Goal: Contribute content: Add original content to the website for others to see

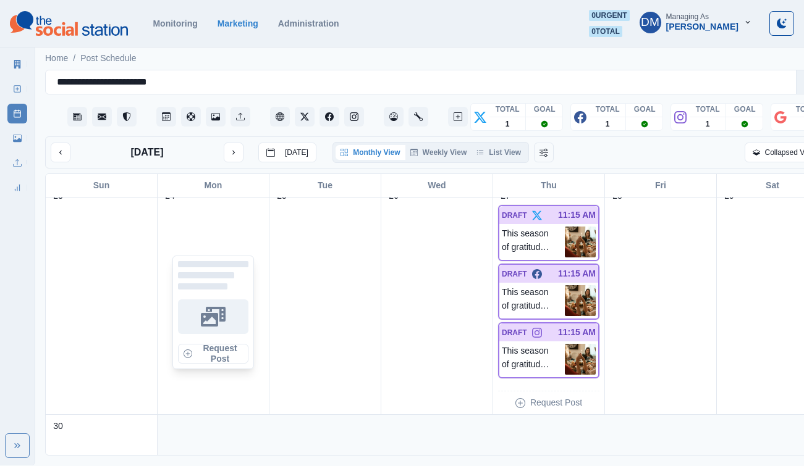
scroll to position [972, 0]
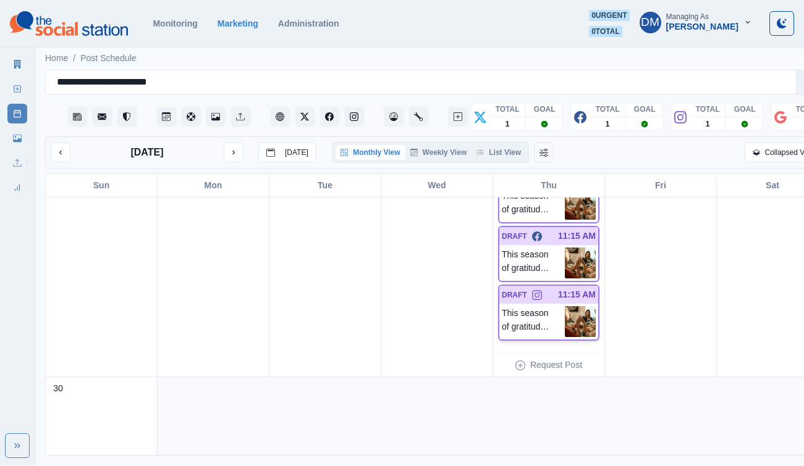
click at [565, 306] on img at bounding box center [580, 321] width 31 height 31
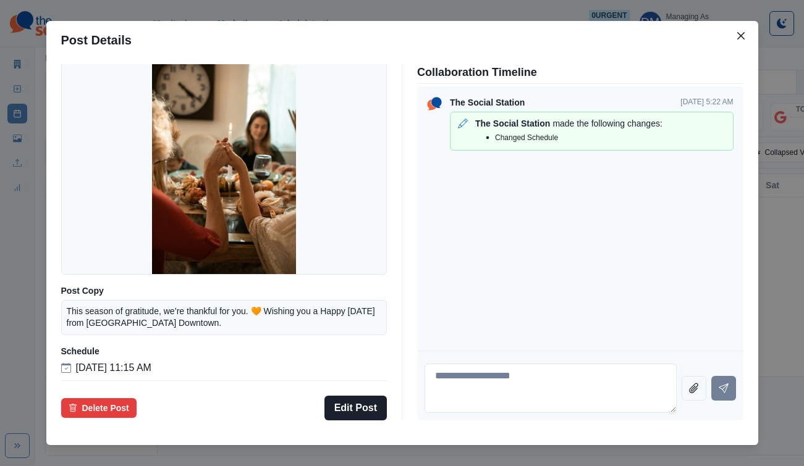
scroll to position [0, 0]
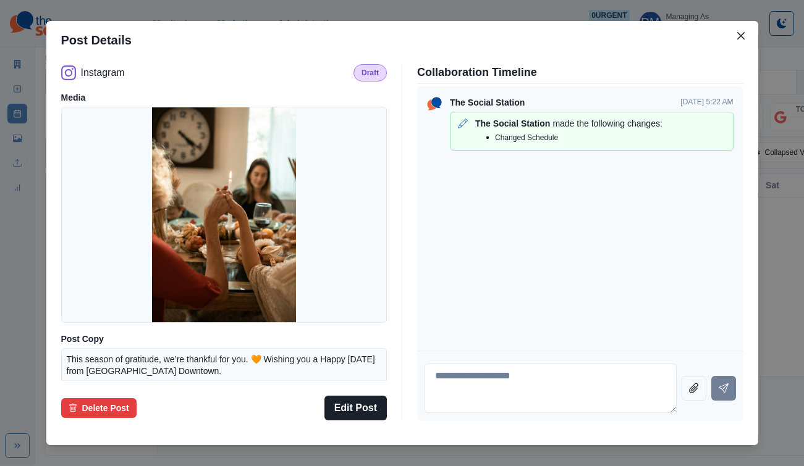
click at [83, 162] on div "Post Details Instagram Draft Media Post Copy This season of gratitude, we’re th…" at bounding box center [402, 233] width 804 height 466
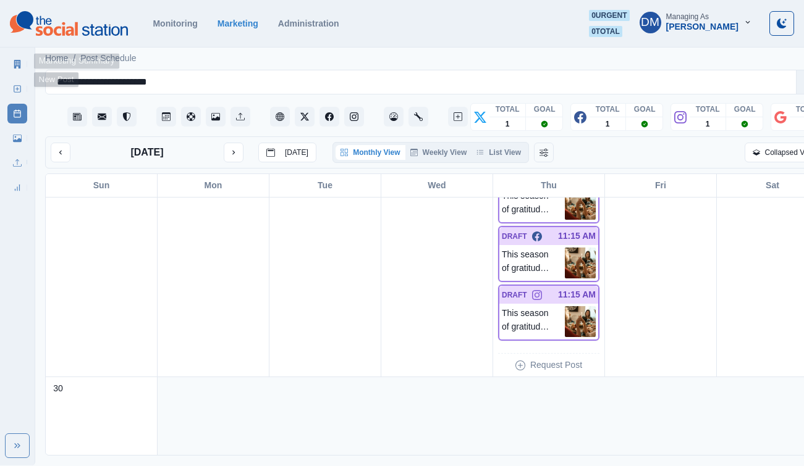
click at [19, 54] on link "Marketing Summary" at bounding box center [17, 64] width 20 height 20
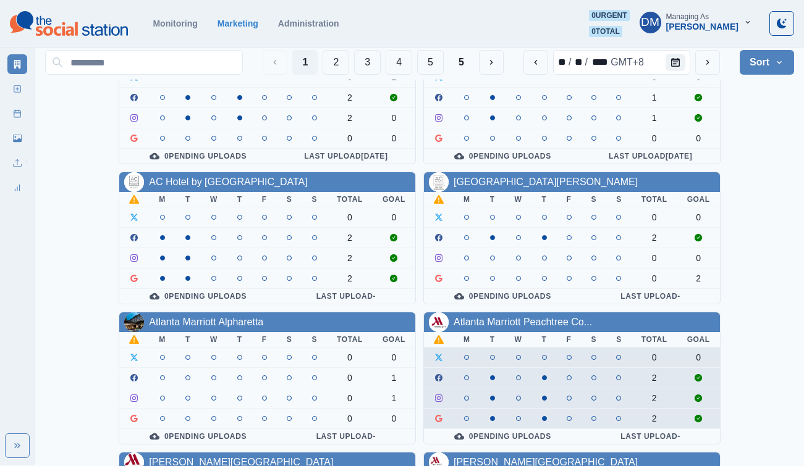
scroll to position [78, 0]
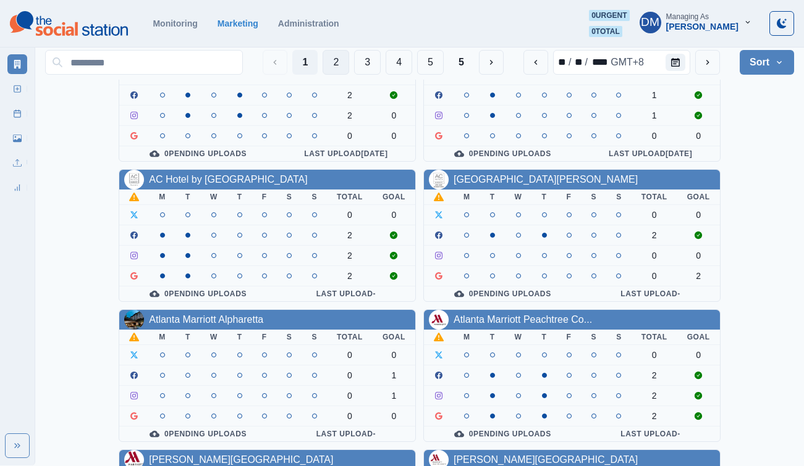
click at [349, 64] on button "2" at bounding box center [335, 62] width 27 height 25
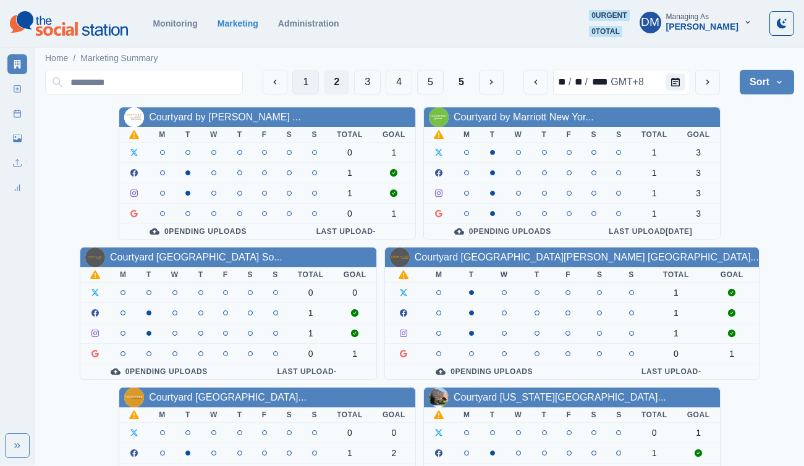
click at [319, 73] on button "1" at bounding box center [305, 82] width 27 height 25
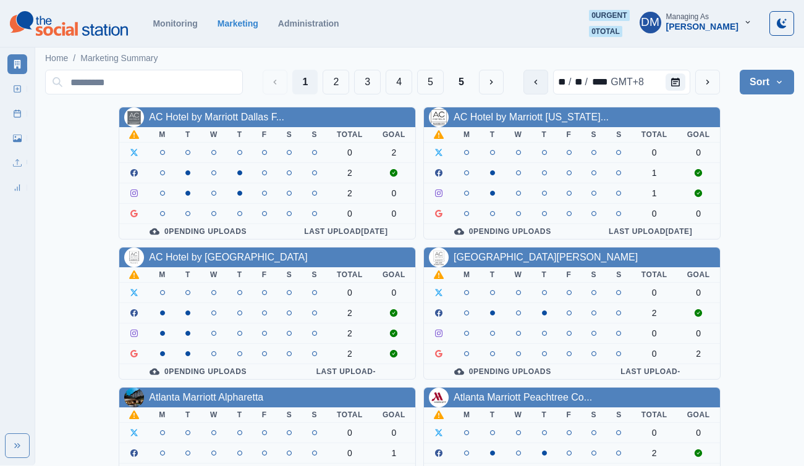
click at [541, 77] on icon "previous" at bounding box center [536, 82] width 10 height 10
click at [541, 78] on icon "previous" at bounding box center [536, 82] width 10 height 10
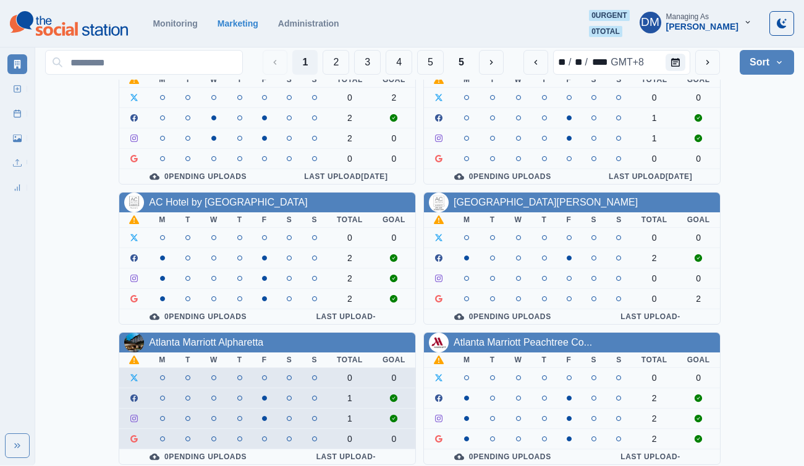
scroll to position [78, 0]
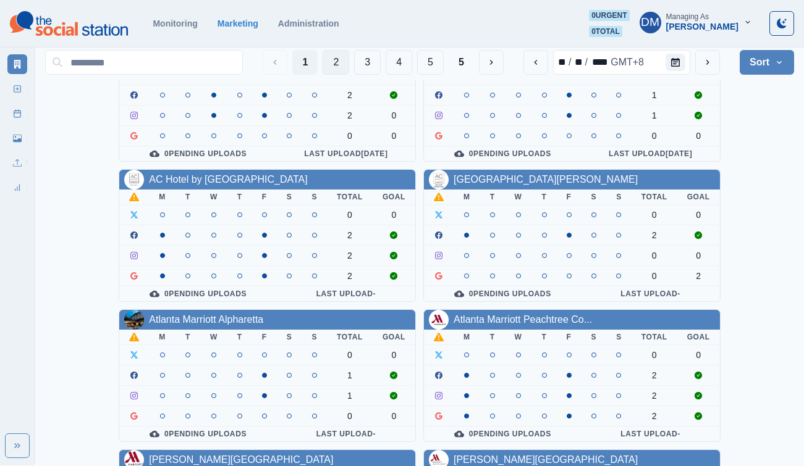
click at [349, 61] on button "2" at bounding box center [335, 62] width 27 height 25
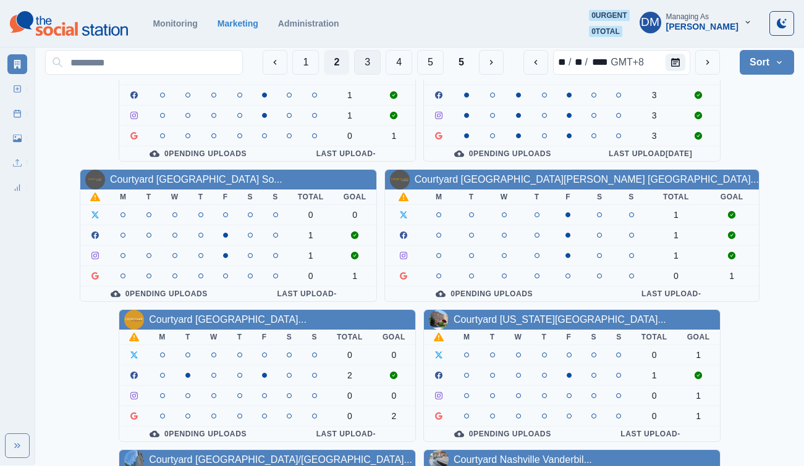
click at [381, 64] on button "3" at bounding box center [367, 62] width 27 height 25
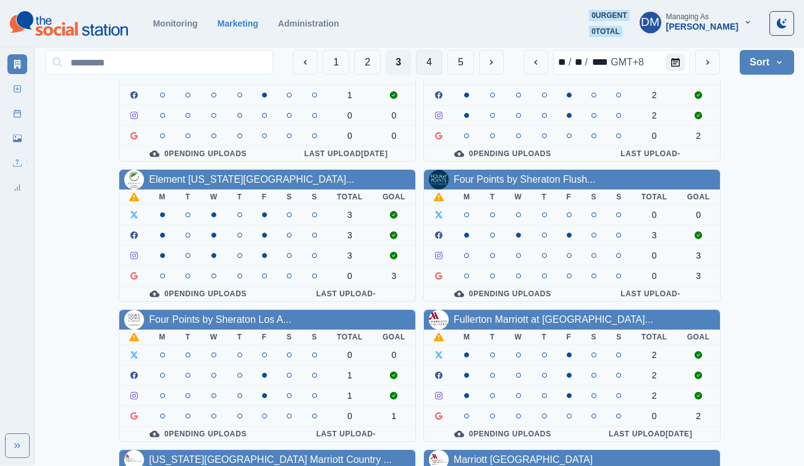
click at [442, 65] on button "4" at bounding box center [429, 62] width 27 height 25
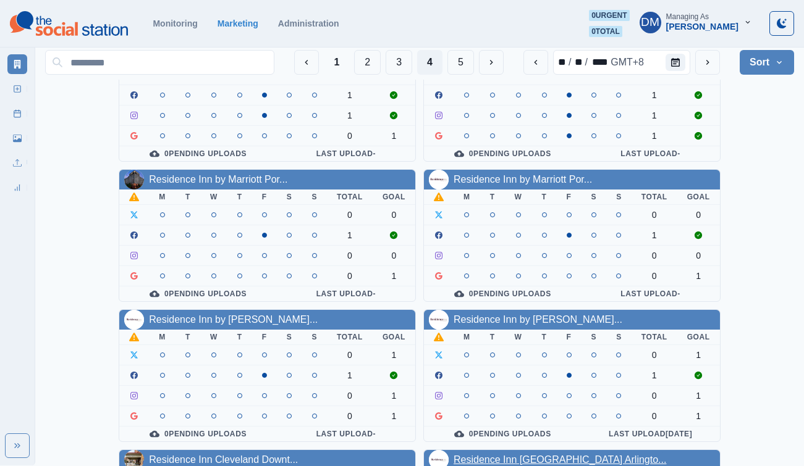
scroll to position [0, 0]
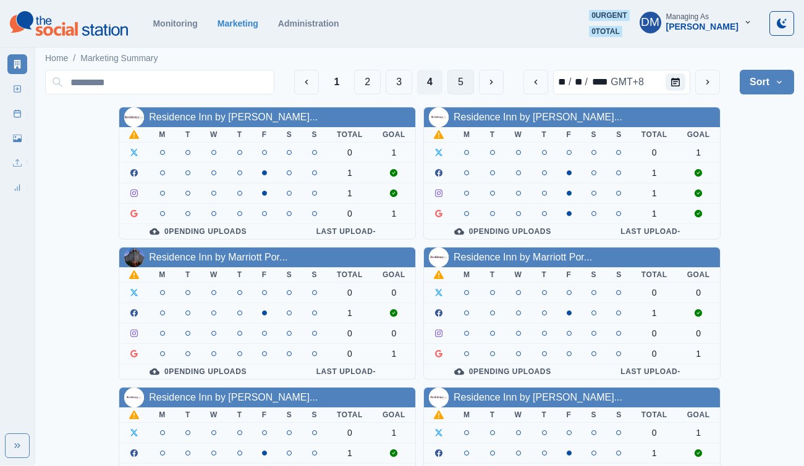
click at [474, 76] on button "5" at bounding box center [460, 82] width 27 height 25
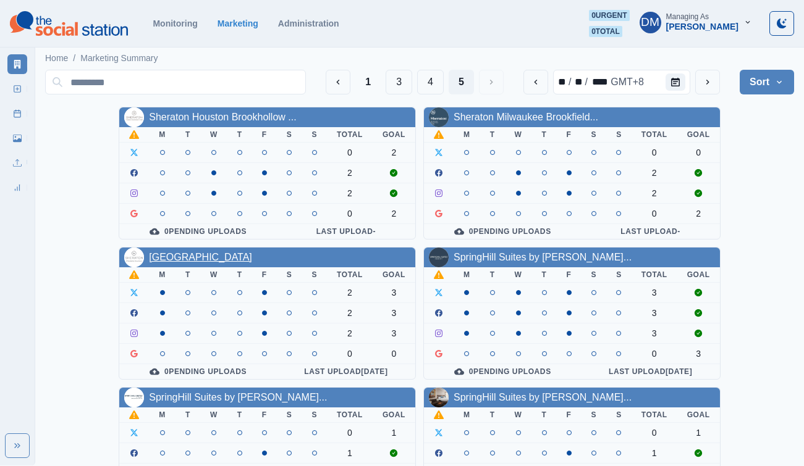
click at [252, 252] on link "[GEOGRAPHIC_DATA]" at bounding box center [200, 257] width 103 height 11
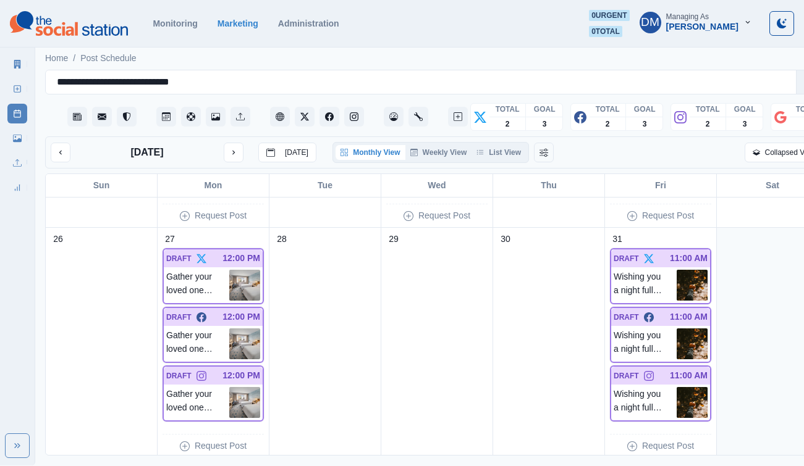
scroll to position [895, 0]
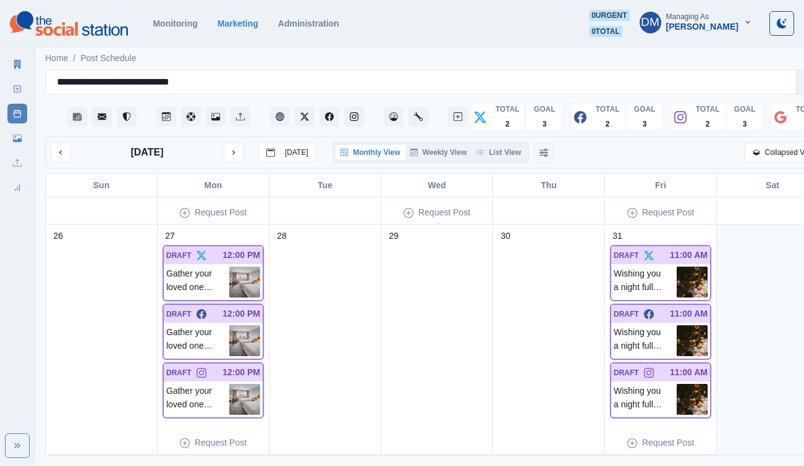
click at [237, 267] on img at bounding box center [244, 282] width 31 height 31
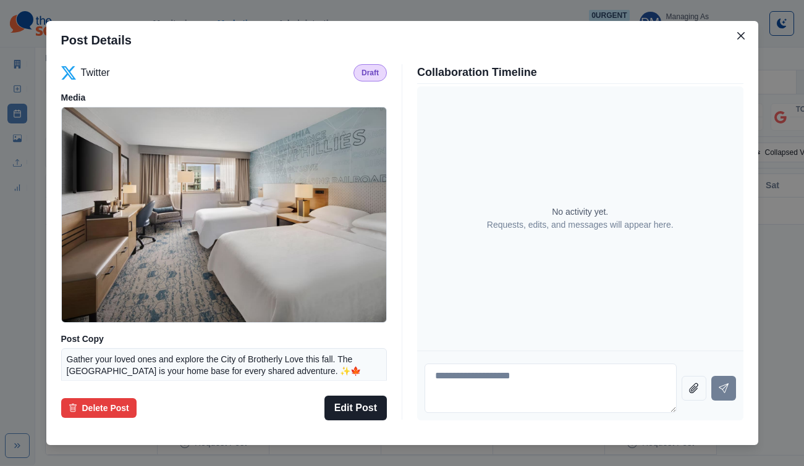
scroll to position [117, 0]
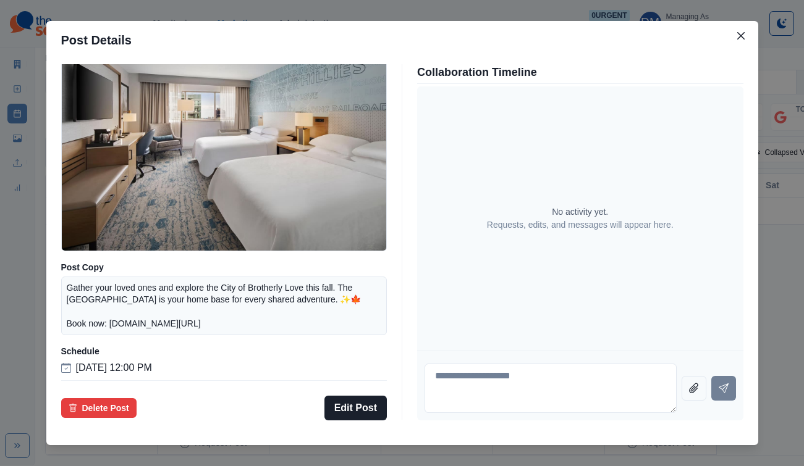
click at [98, 255] on div "Post Details Twitter Draft Media Post Copy Gather your loved ones and explore t…" at bounding box center [402, 233] width 804 height 466
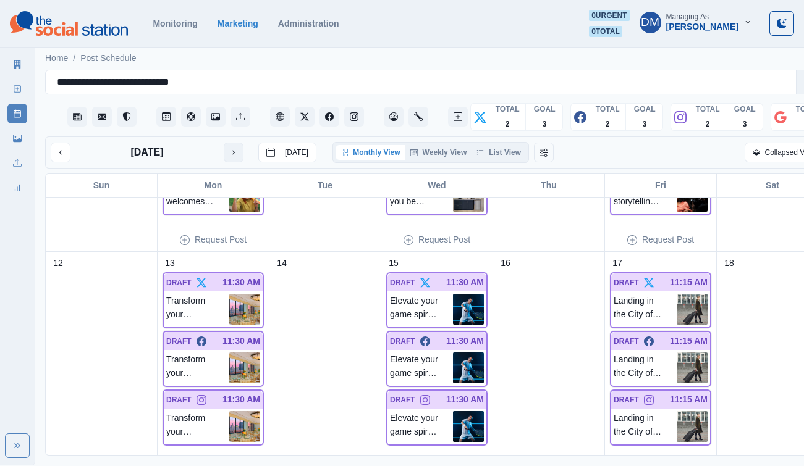
click at [224, 143] on button "next month" at bounding box center [234, 153] width 20 height 20
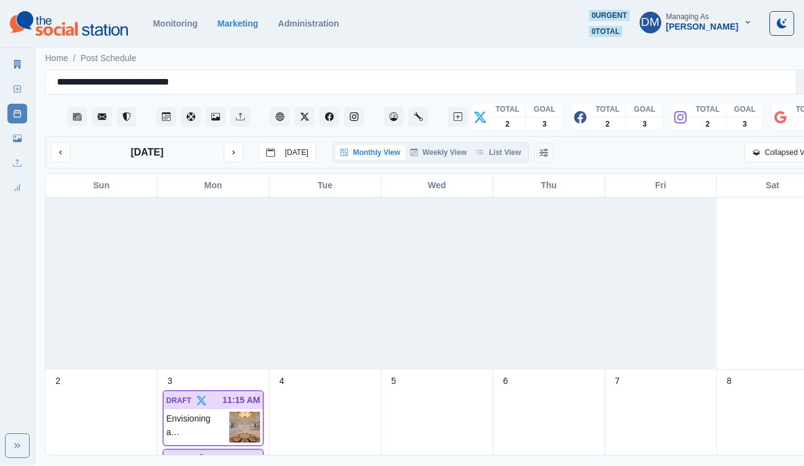
scroll to position [0, 0]
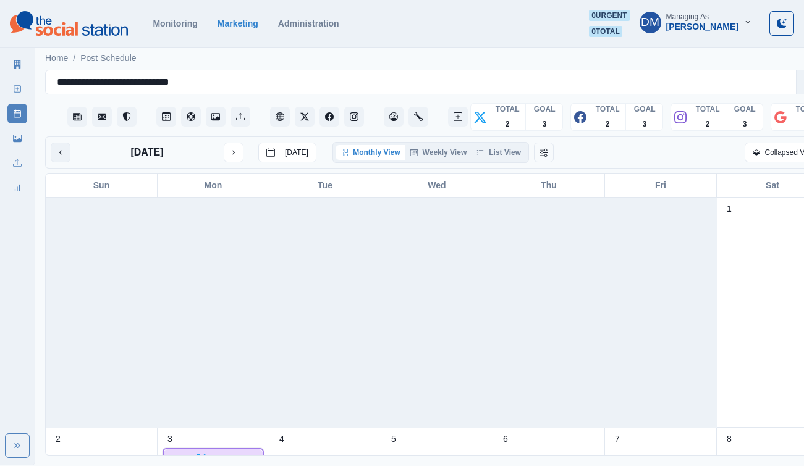
click at [56, 148] on icon "previous month" at bounding box center [60, 152] width 9 height 9
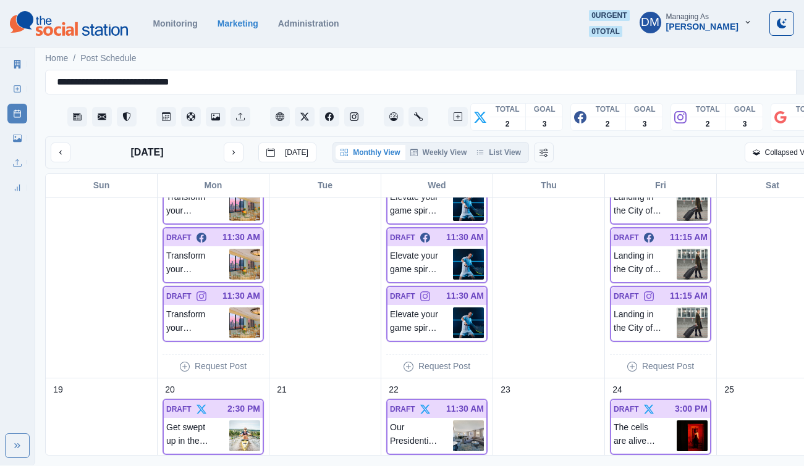
scroll to position [895, 0]
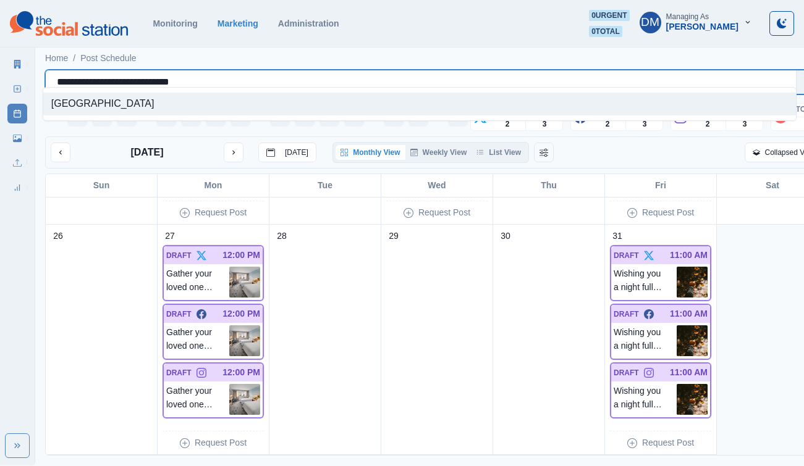
drag, startPoint x: 51, startPoint y: 72, endPoint x: 200, endPoint y: 71, distance: 148.9
click at [200, 74] on div "**********" at bounding box center [421, 82] width 728 height 17
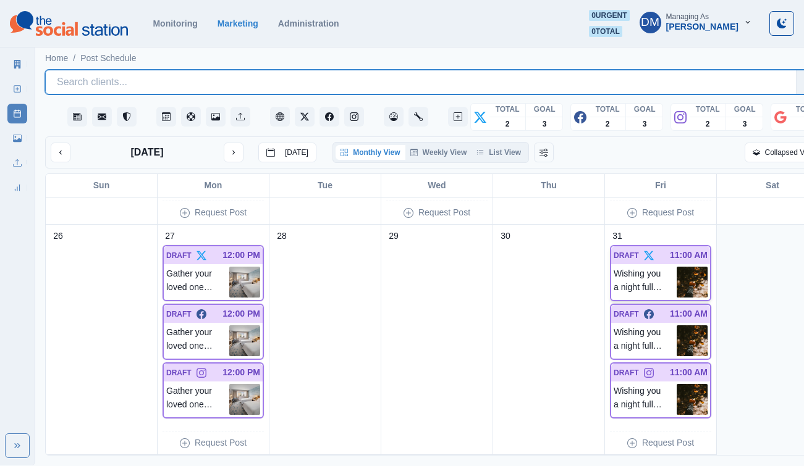
click at [676, 267] on img at bounding box center [691, 282] width 31 height 31
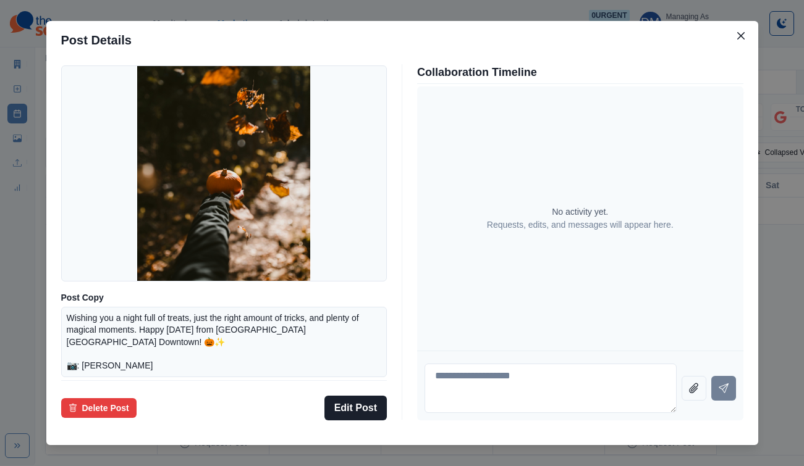
scroll to position [33, 0]
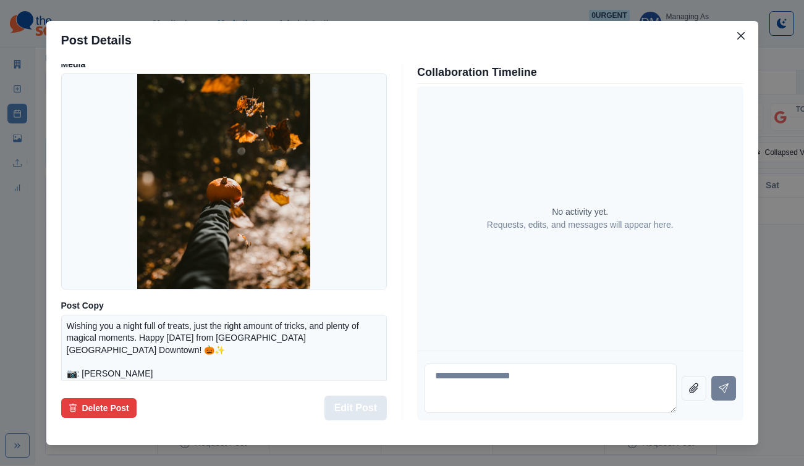
click at [375, 396] on button "Edit Post" at bounding box center [355, 408] width 62 height 25
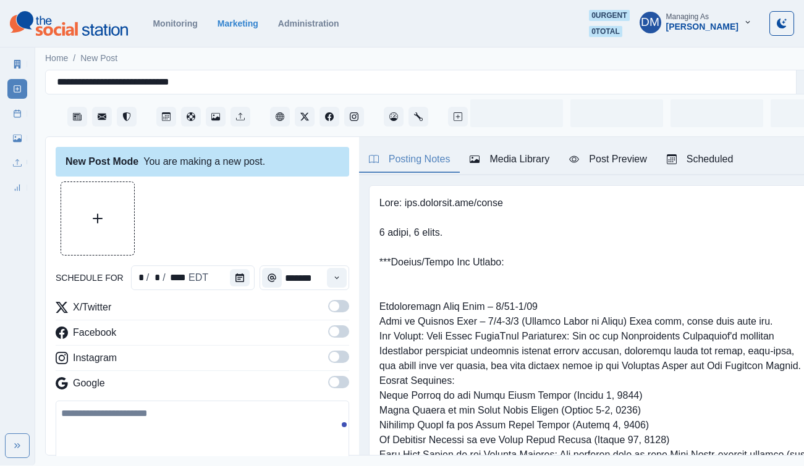
type input "********"
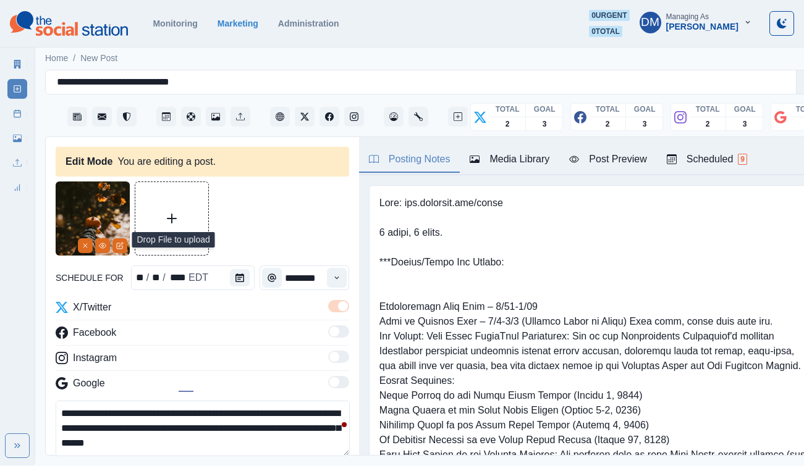
click at [167, 214] on icon "Upload Media" at bounding box center [172, 219] width 10 height 10
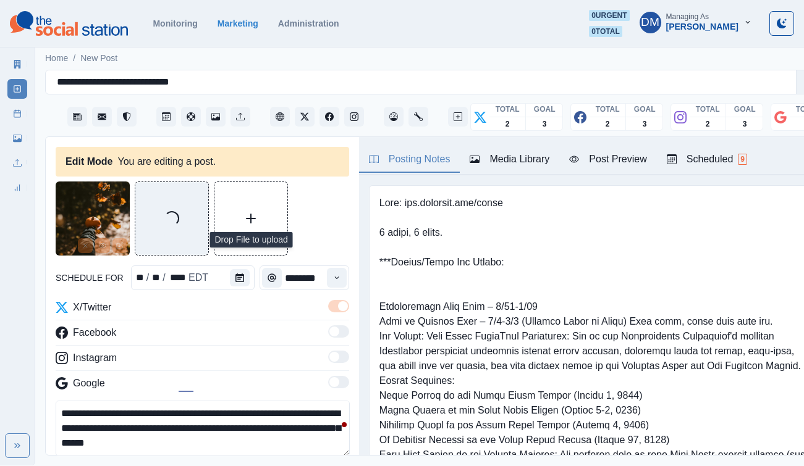
click at [91, 207] on img at bounding box center [93, 219] width 74 height 74
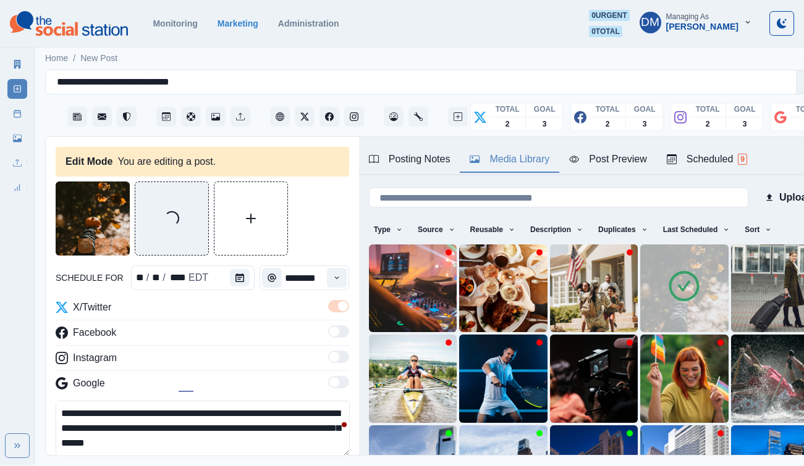
click at [481, 152] on div "Media Library" at bounding box center [510, 159] width 80 height 15
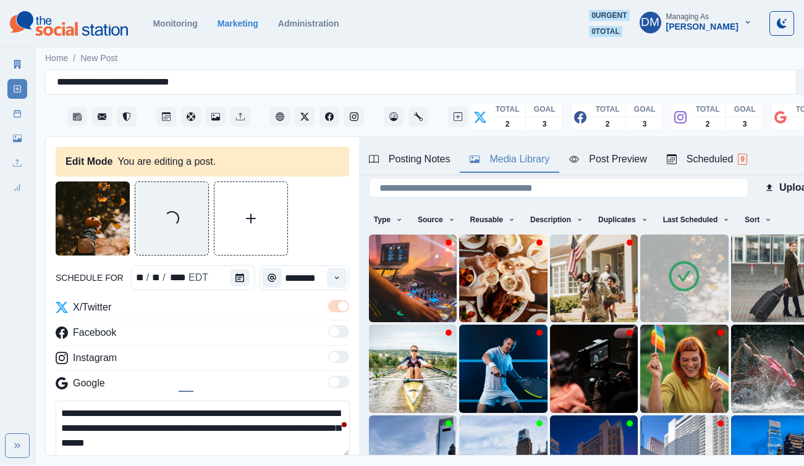
click at [663, 248] on img at bounding box center [684, 279] width 88 height 88
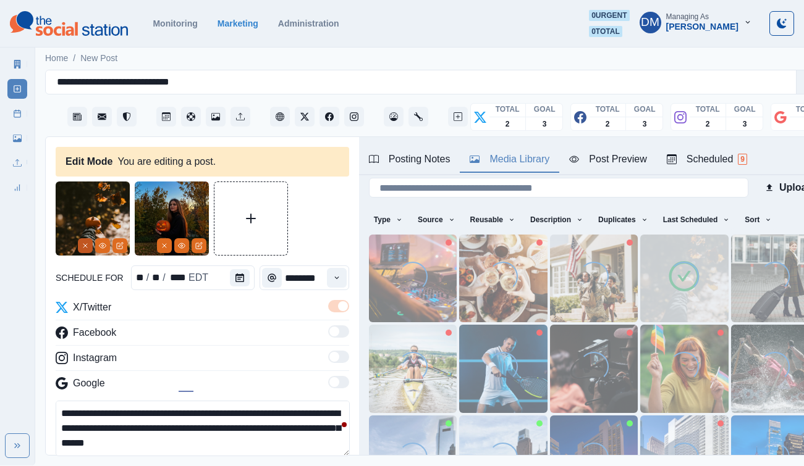
click at [89, 242] on icon "Remove" at bounding box center [85, 245] width 7 height 7
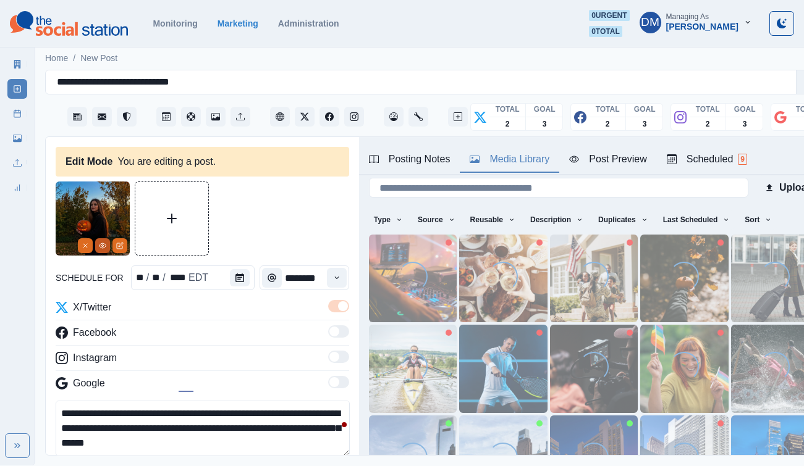
click at [106, 243] on icon "View Media" at bounding box center [102, 245] width 7 height 5
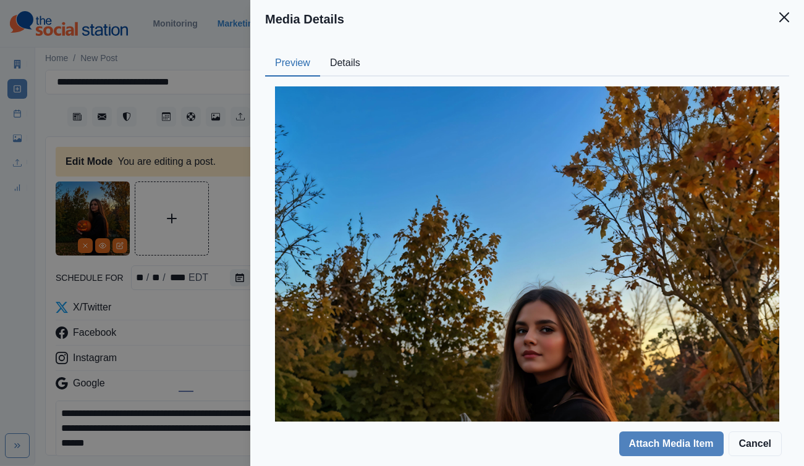
click at [370, 51] on button "Details" at bounding box center [345, 64] width 50 height 26
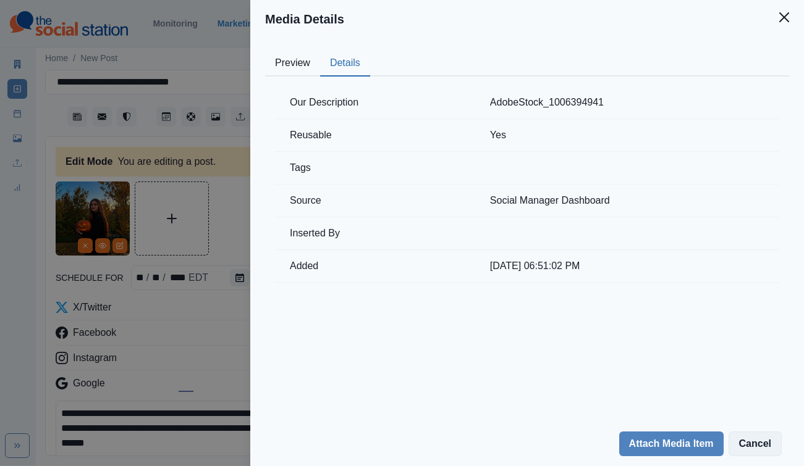
click at [758, 442] on button "Cancel" at bounding box center [754, 444] width 53 height 25
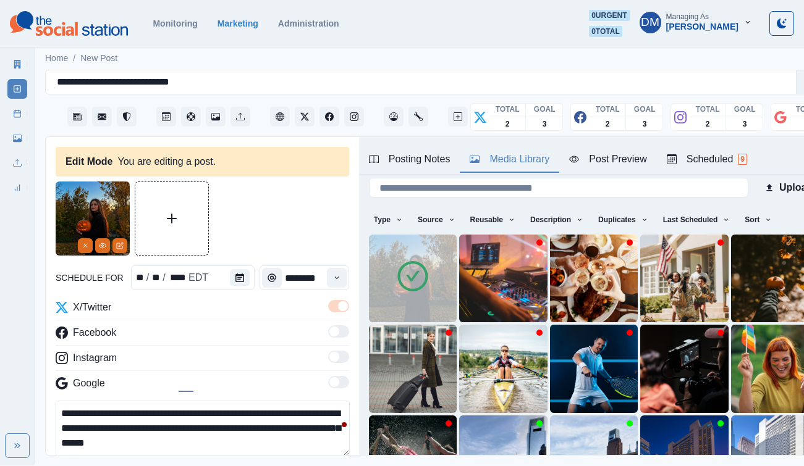
click at [140, 401] on textarea "**********" at bounding box center [203, 429] width 294 height 56
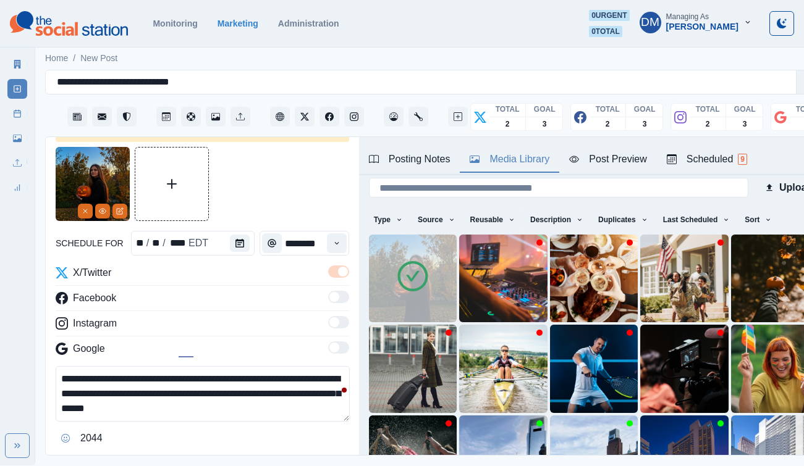
scroll to position [57, 0]
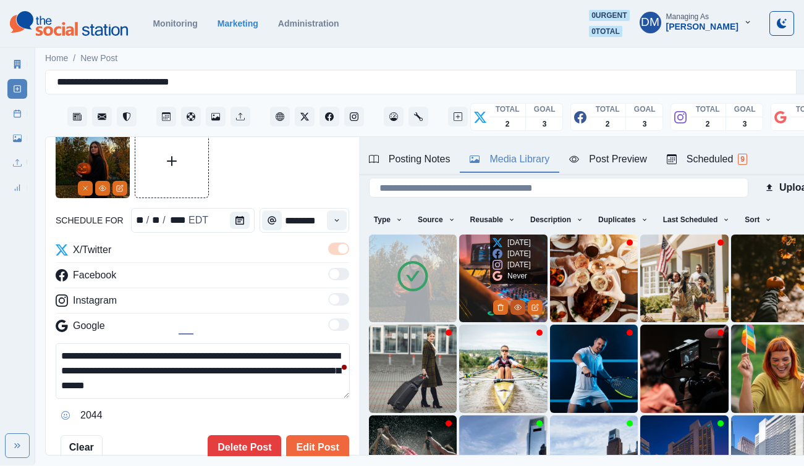
type textarea "**********"
click at [514, 305] on icon "View Media" at bounding box center [517, 307] width 7 height 5
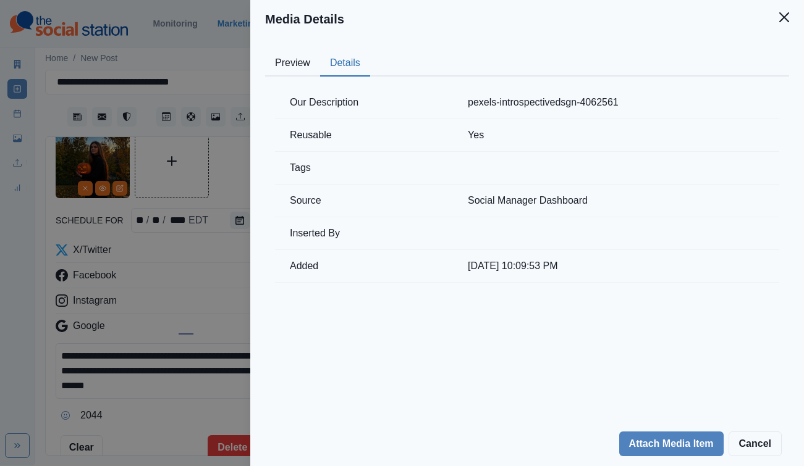
click at [370, 51] on button "Details" at bounding box center [345, 64] width 50 height 26
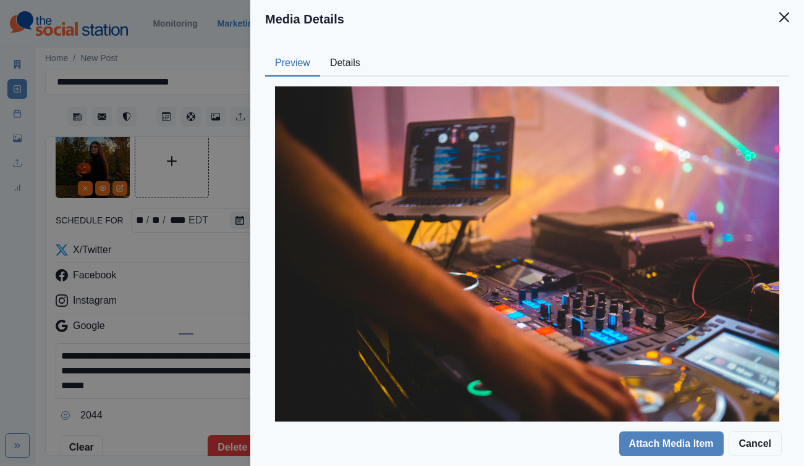
click at [320, 51] on button "Preview" at bounding box center [292, 64] width 55 height 26
click at [764, 452] on button "Cancel" at bounding box center [754, 444] width 53 height 25
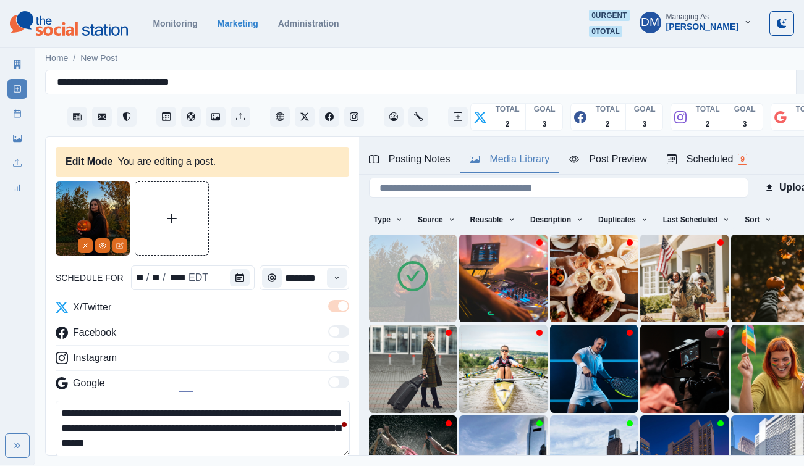
scroll to position [67, 0]
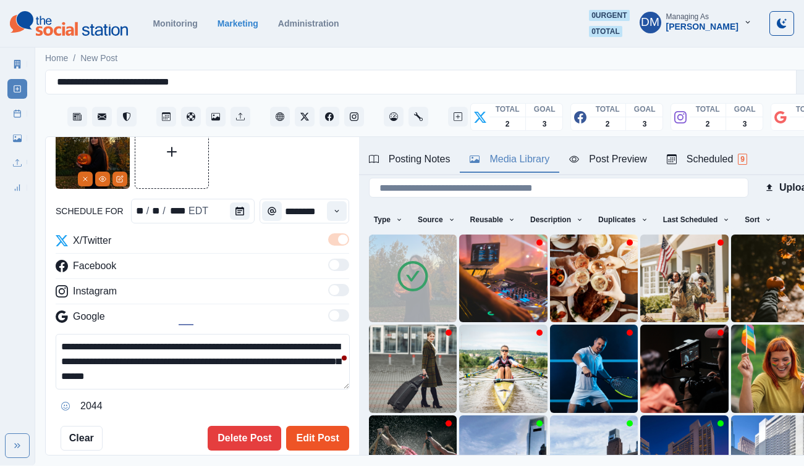
click at [326, 426] on button "Edit Post" at bounding box center [317, 438] width 62 height 25
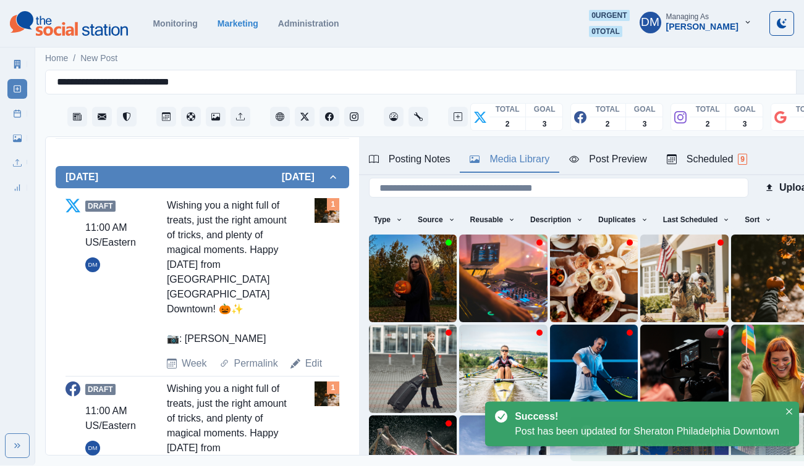
scroll to position [372, 0]
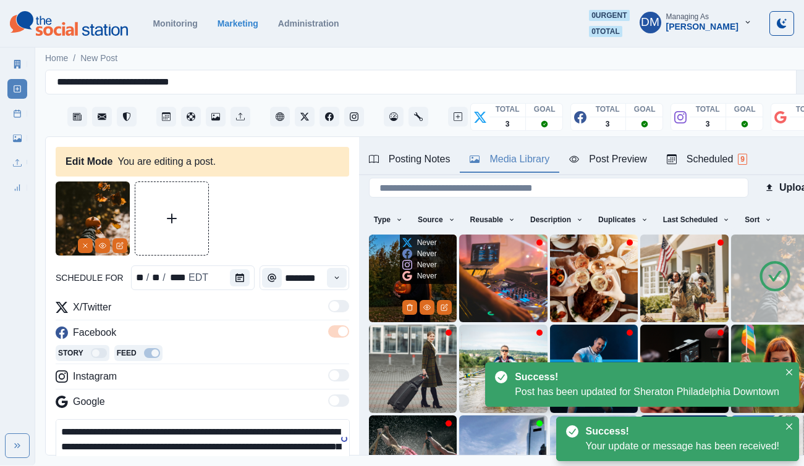
click at [386, 237] on img at bounding box center [413, 279] width 88 height 88
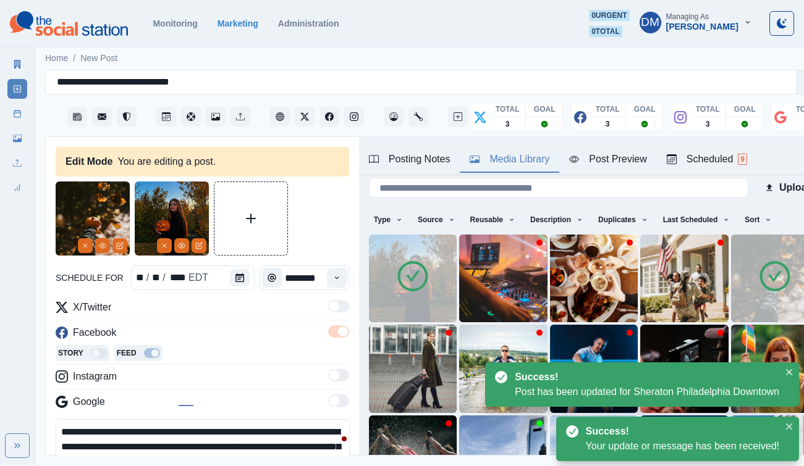
click at [771, 237] on img at bounding box center [775, 279] width 88 height 88
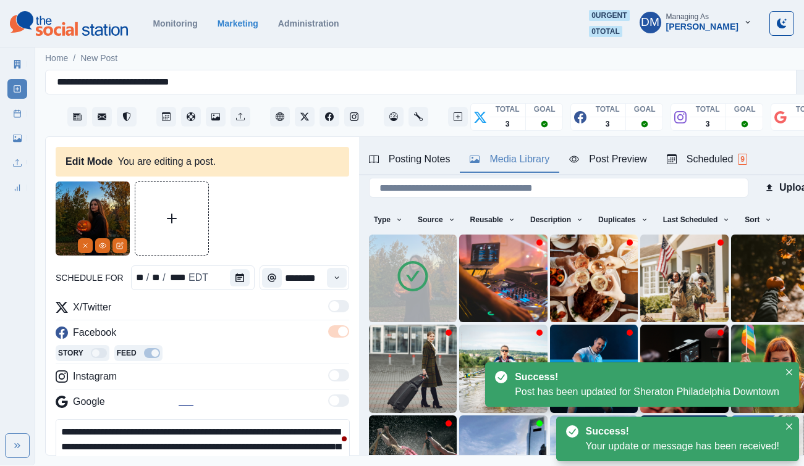
scroll to position [38, 0]
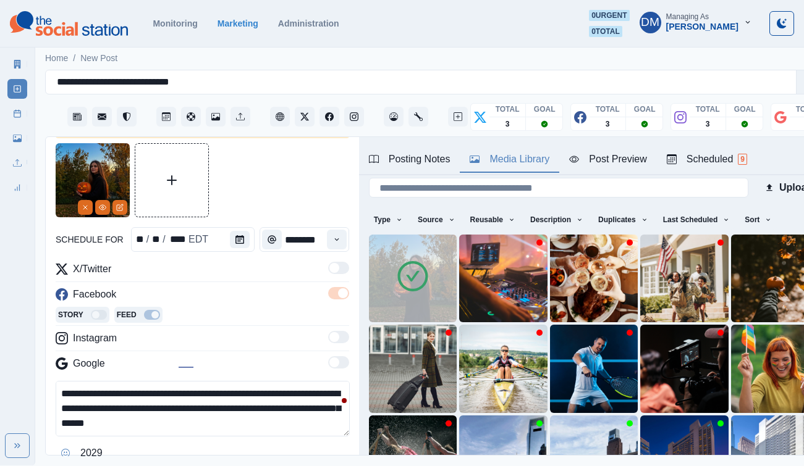
drag, startPoint x: 122, startPoint y: 361, endPoint x: 52, endPoint y: 352, distance: 70.5
click at [56, 381] on textarea "**********" at bounding box center [203, 409] width 294 height 56
type textarea "**********"
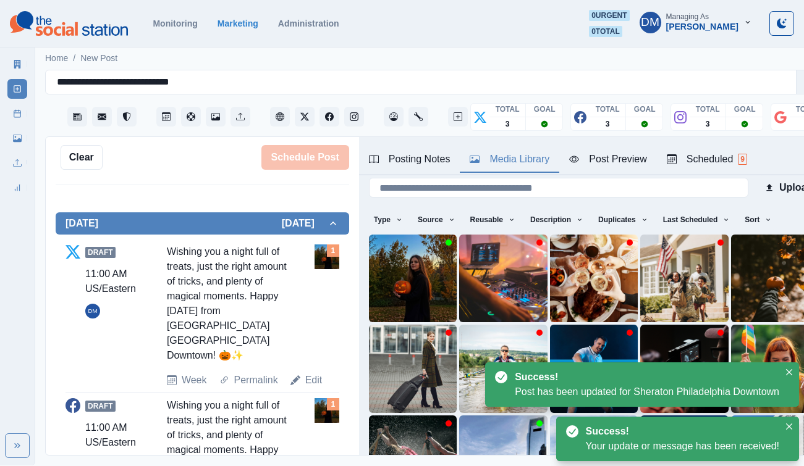
scroll to position [350, 0]
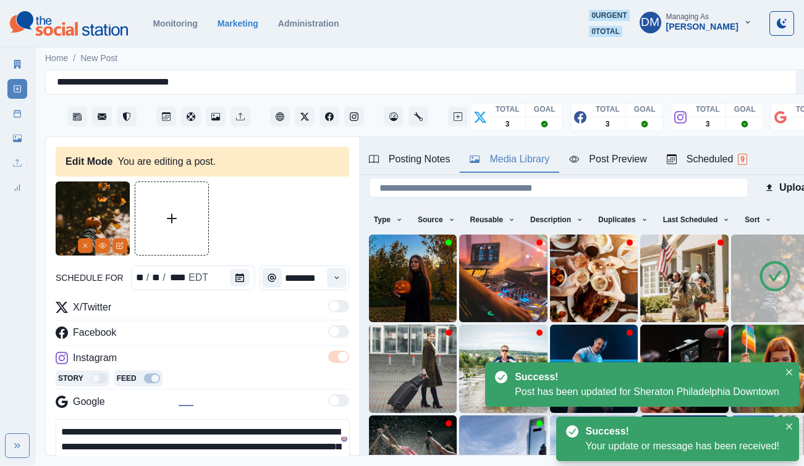
click at [733, 250] on img at bounding box center [775, 279] width 88 height 88
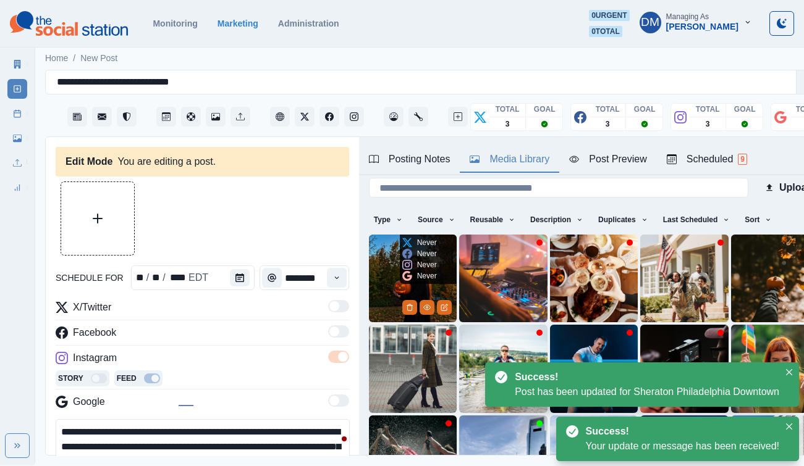
click at [400, 238] on img at bounding box center [413, 279] width 88 height 88
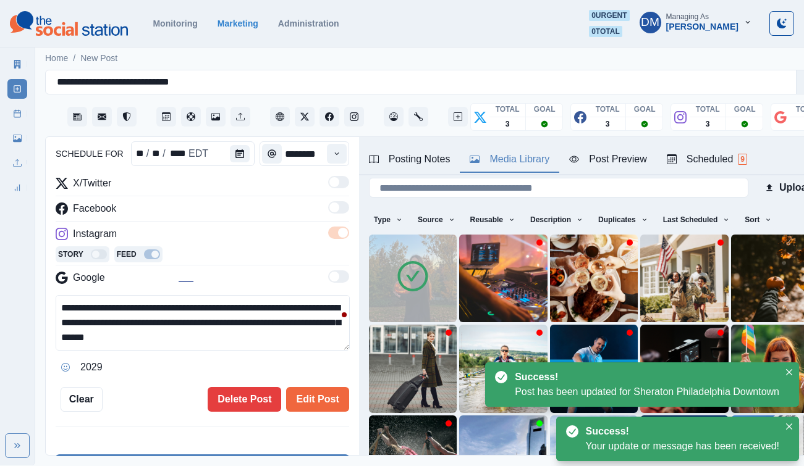
scroll to position [154, 0]
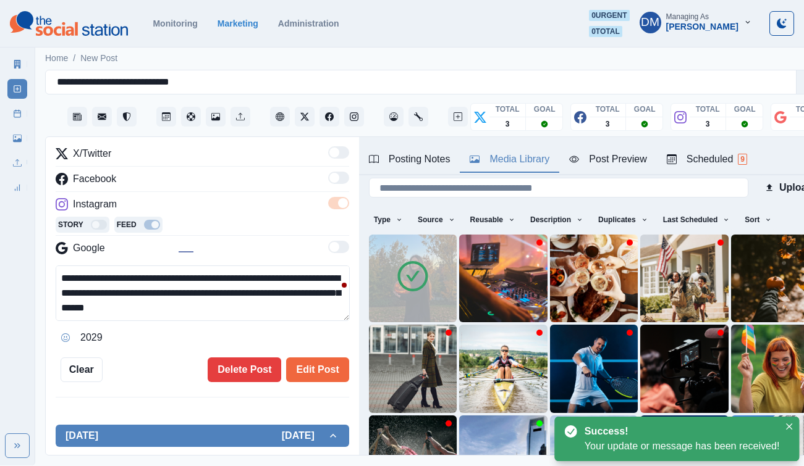
drag, startPoint x: 120, startPoint y: 248, endPoint x: 31, endPoint y: 247, distance: 89.6
click at [31, 247] on div "**********" at bounding box center [402, 233] width 804 height 466
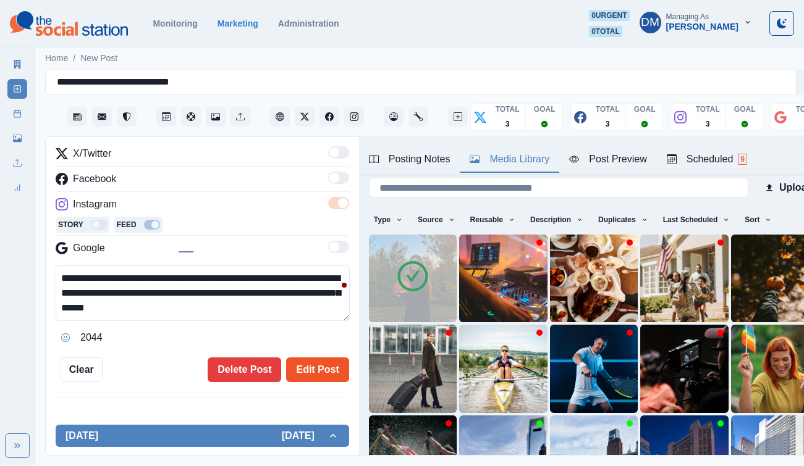
type textarea "**********"
click at [332, 358] on button "Edit Post" at bounding box center [317, 370] width 62 height 25
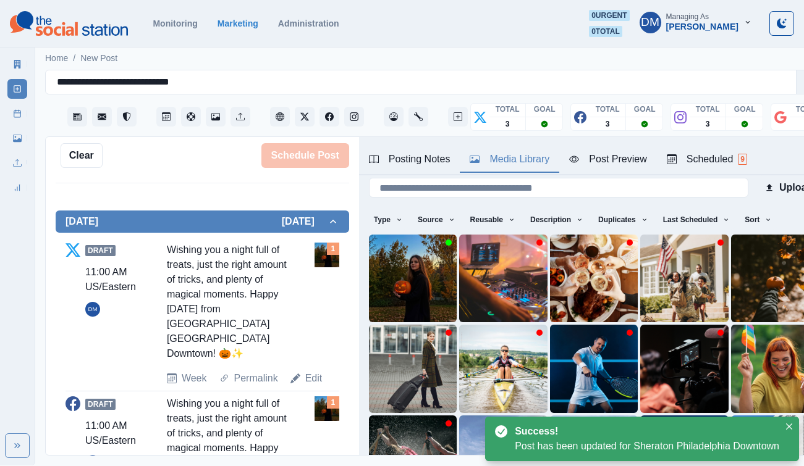
scroll to position [327, 0]
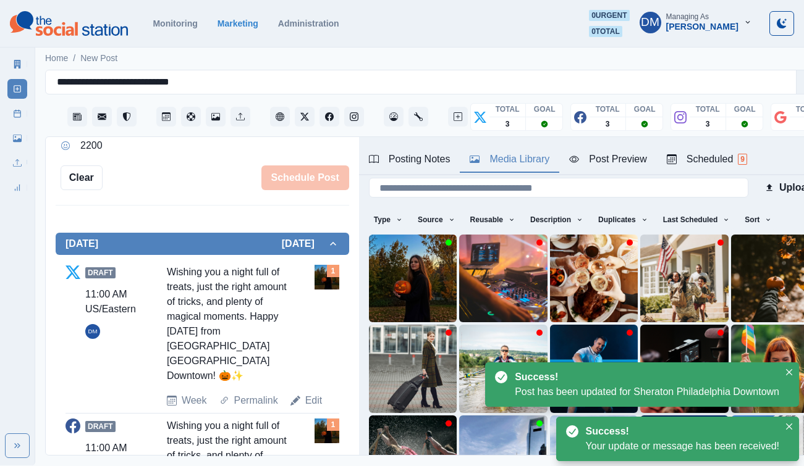
click at [329, 419] on img at bounding box center [326, 431] width 25 height 25
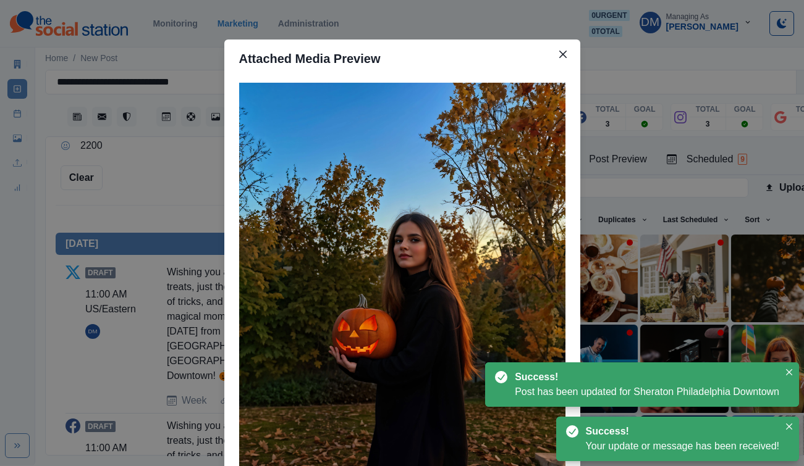
click at [178, 107] on div "Attached Media Preview" at bounding box center [402, 233] width 804 height 466
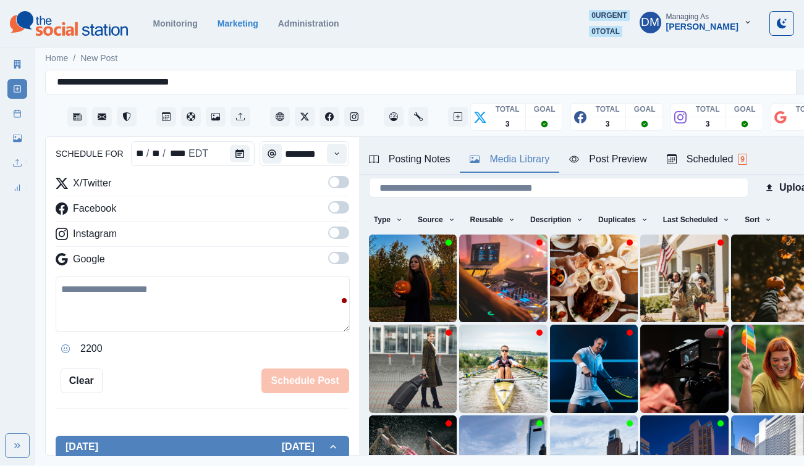
scroll to position [112, 0]
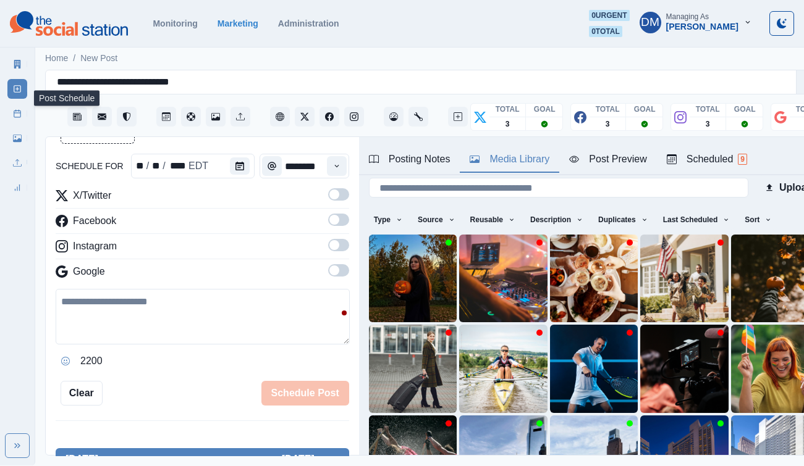
click at [18, 104] on link "Post Schedule" at bounding box center [17, 114] width 20 height 20
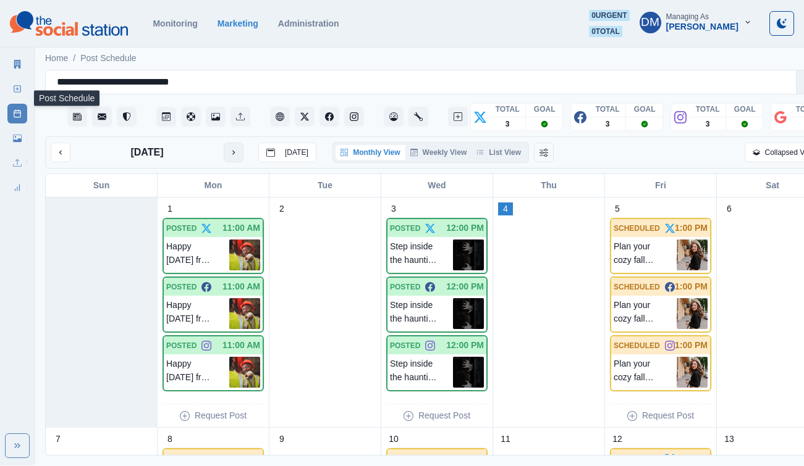
click at [224, 143] on button "next month" at bounding box center [234, 153] width 20 height 20
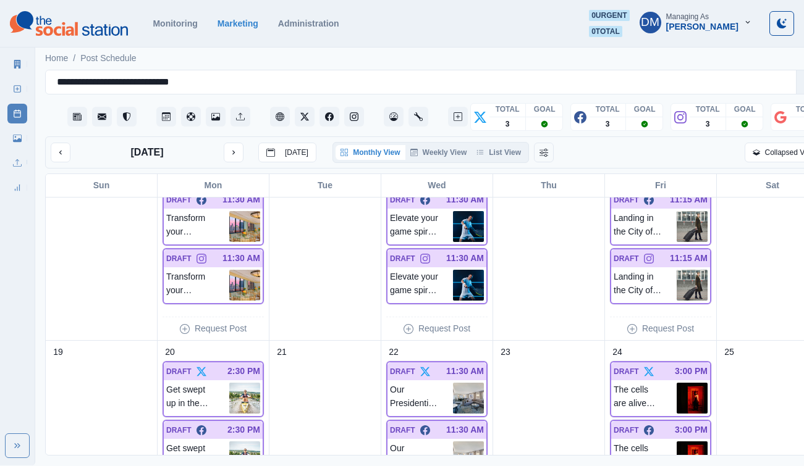
scroll to position [549, 0]
click at [453, 269] on img at bounding box center [468, 284] width 31 height 31
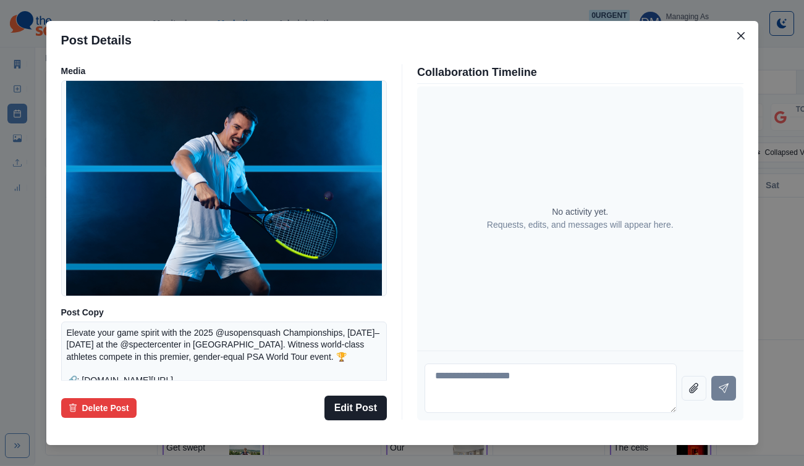
scroll to position [0, 0]
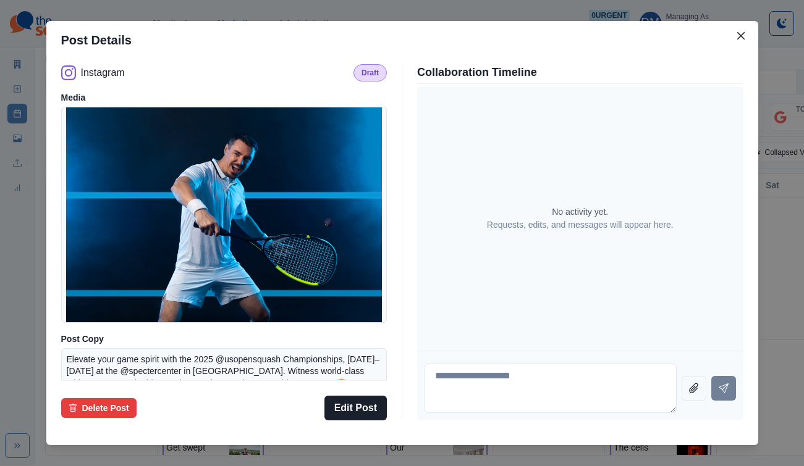
click at [115, 251] on div "Post Details Instagram Draft Media Post Copy Elevate your game spirit with the …" at bounding box center [402, 233] width 804 height 466
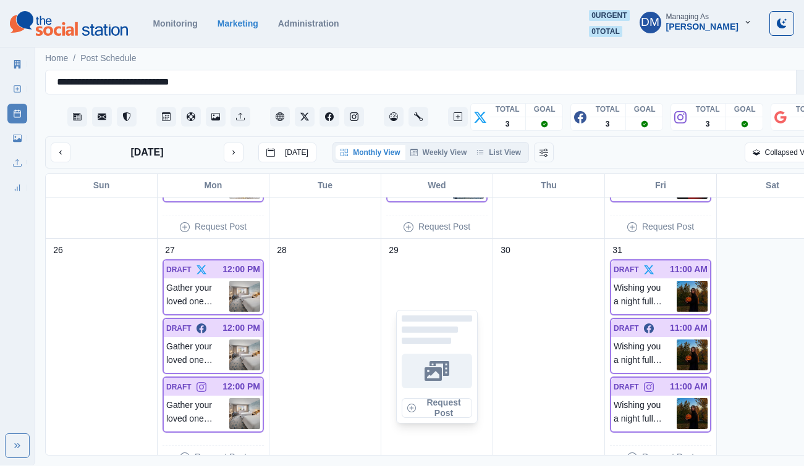
scroll to position [875, 0]
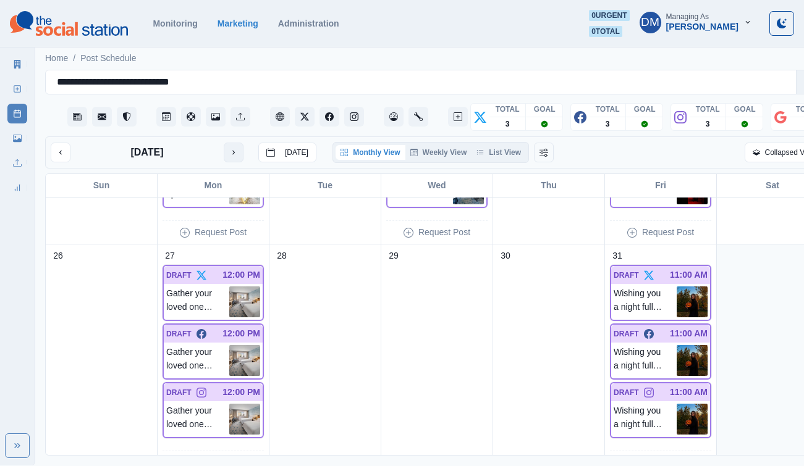
click at [224, 143] on button "next month" at bounding box center [234, 153] width 20 height 20
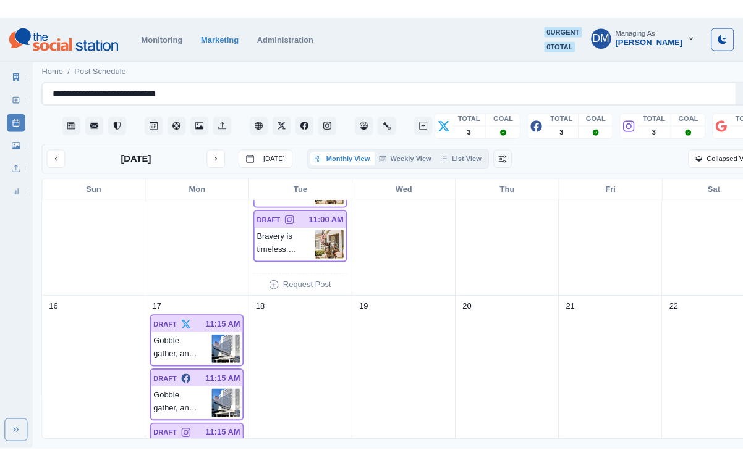
scroll to position [663, 0]
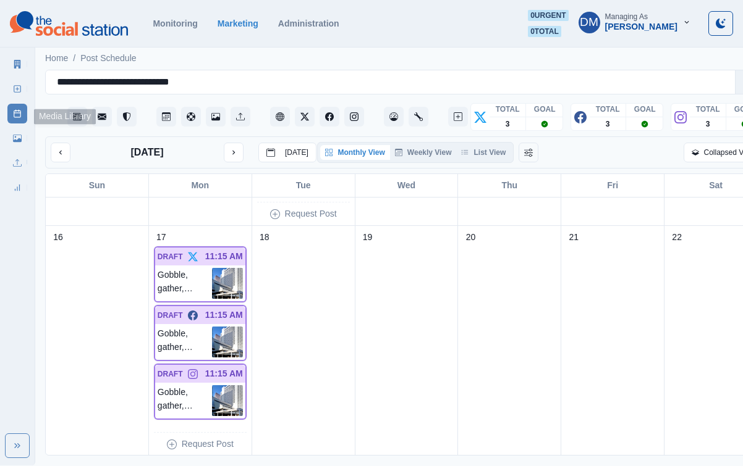
click at [17, 128] on link "Media Library" at bounding box center [17, 138] width 20 height 20
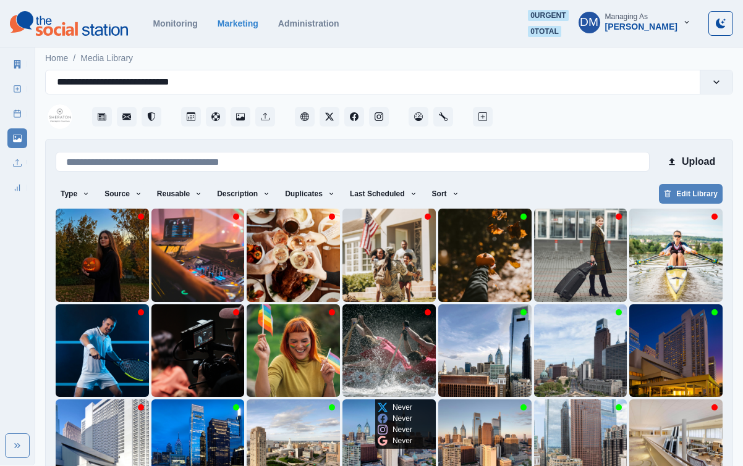
scroll to position [31, 0]
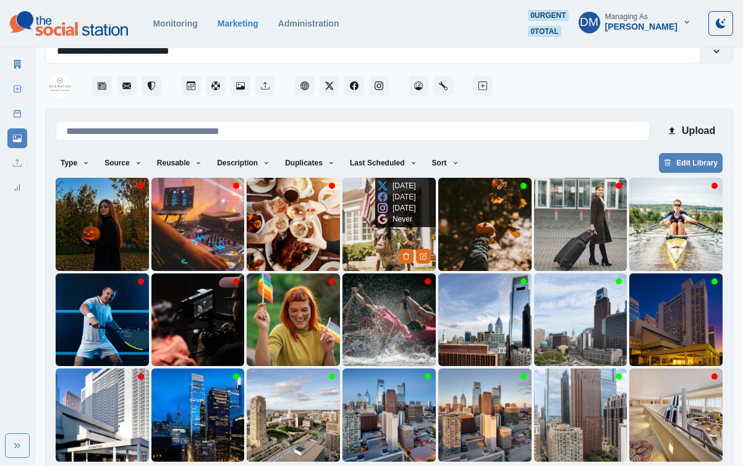
click at [371, 204] on img at bounding box center [388, 224] width 93 height 93
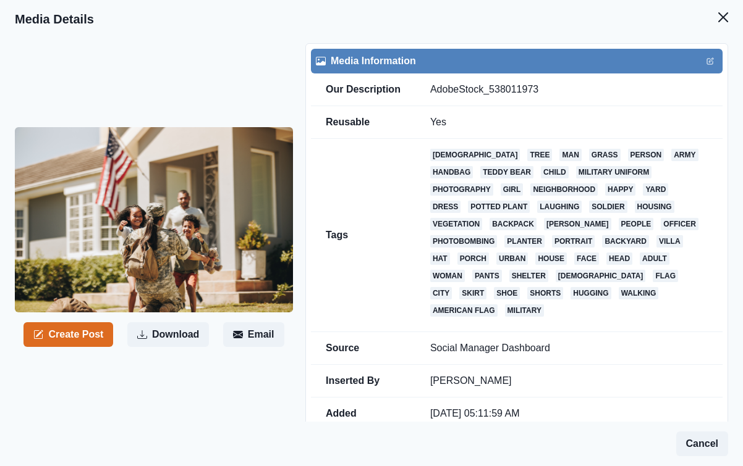
scroll to position [7, 0]
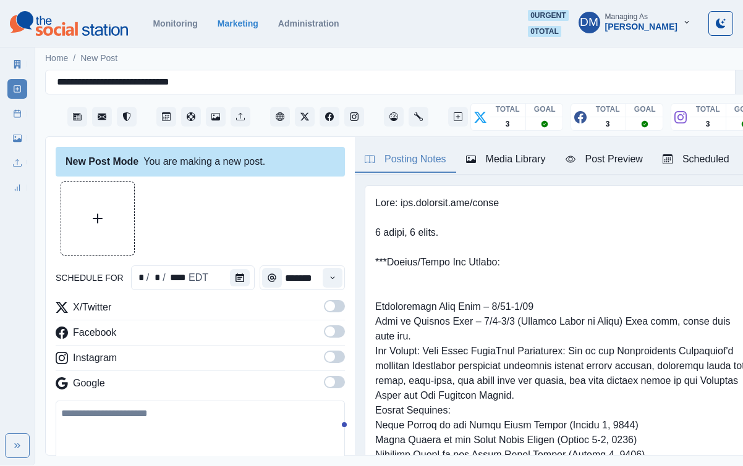
type input "********"
type textarea "**********"
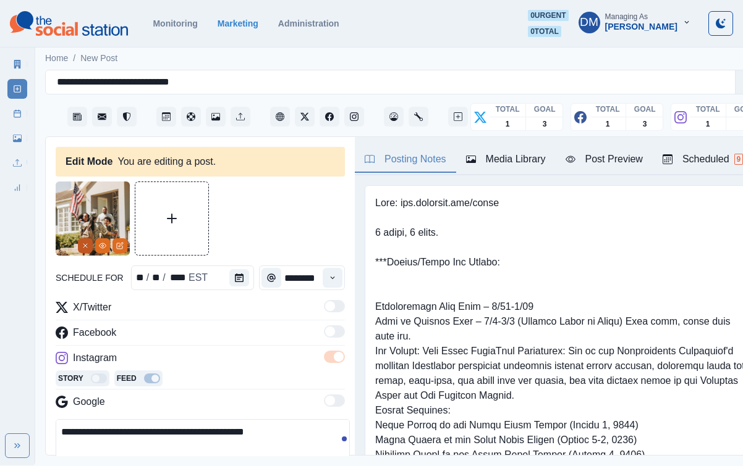
click at [89, 242] on icon "Remove" at bounding box center [85, 245] width 7 height 7
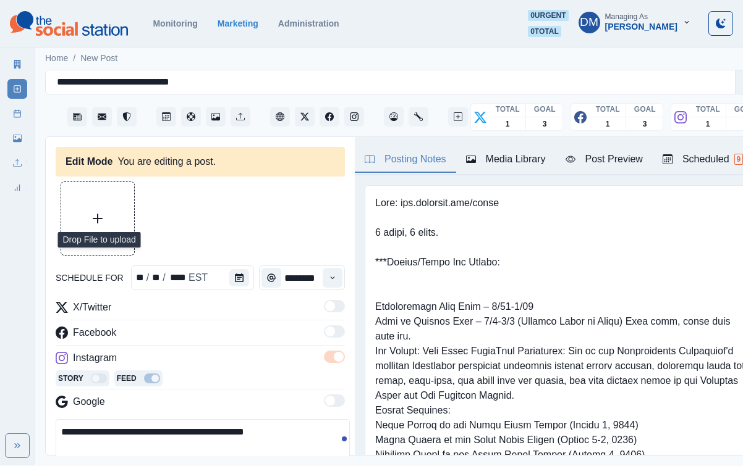
click at [99, 185] on button "Upload Media" at bounding box center [97, 218] width 73 height 73
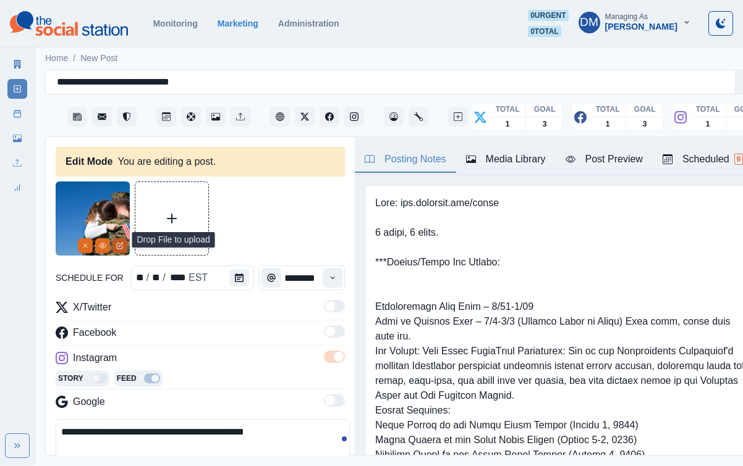
click at [119, 243] on icon "Edit Media" at bounding box center [120, 246] width 6 height 6
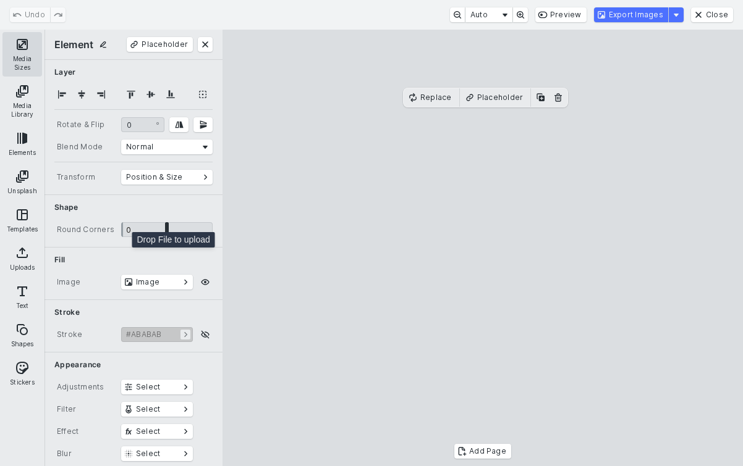
click at [25, 46] on button "Media Sizes" at bounding box center [22, 54] width 40 height 44
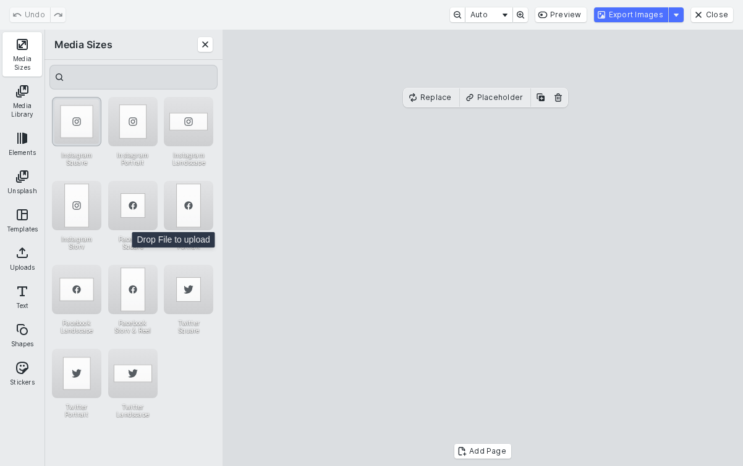
click at [81, 130] on div "Instagram Square" at bounding box center [76, 121] width 49 height 49
click at [482, 248] on cesdk-canvas "Editor canvas" at bounding box center [482, 248] width 0 height 0
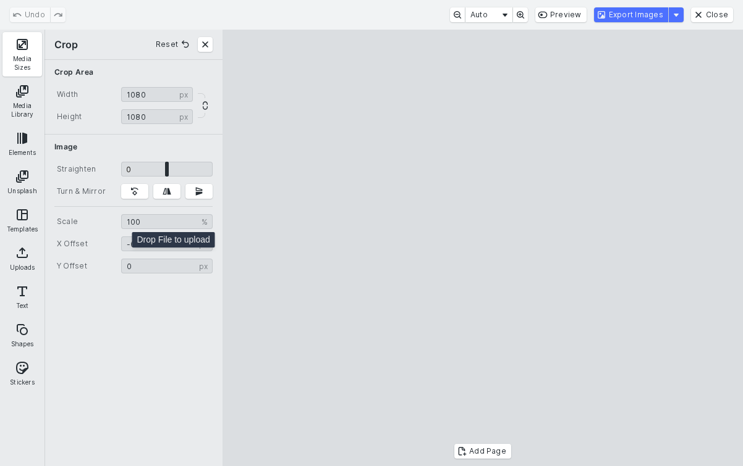
drag, startPoint x: 507, startPoint y: 264, endPoint x: 411, endPoint y: 261, distance: 95.8
click at [482, 248] on cesdk-canvas "Editor canvas" at bounding box center [482, 248] width 0 height 0
type input "*******"
click at [482, 248] on cesdk-canvas "Editor canvas" at bounding box center [482, 248] width 0 height 0
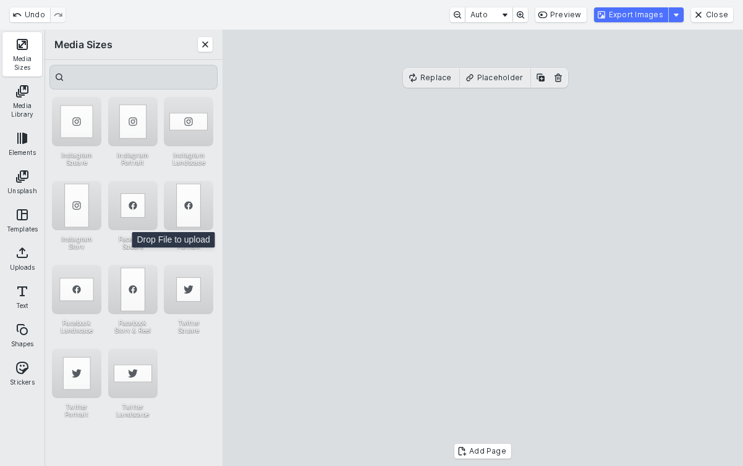
click at [482, 248] on cesdk-canvas "Editor canvas" at bounding box center [482, 248] width 0 height 0
click at [628, 19] on button "Export Images" at bounding box center [631, 14] width 74 height 15
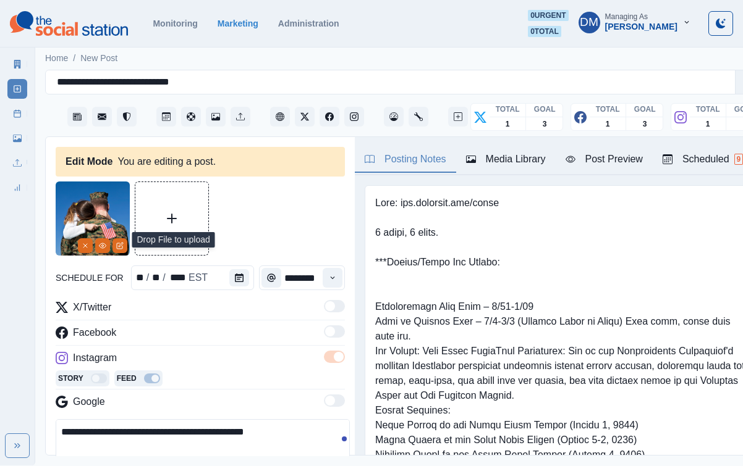
click at [468, 147] on button "Media Library" at bounding box center [505, 160] width 99 height 26
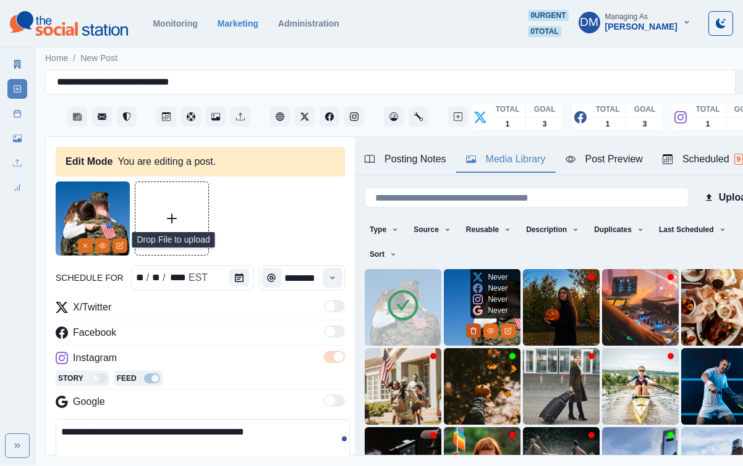
click at [473, 328] on icon "Delete Media" at bounding box center [473, 331] width 4 height 6
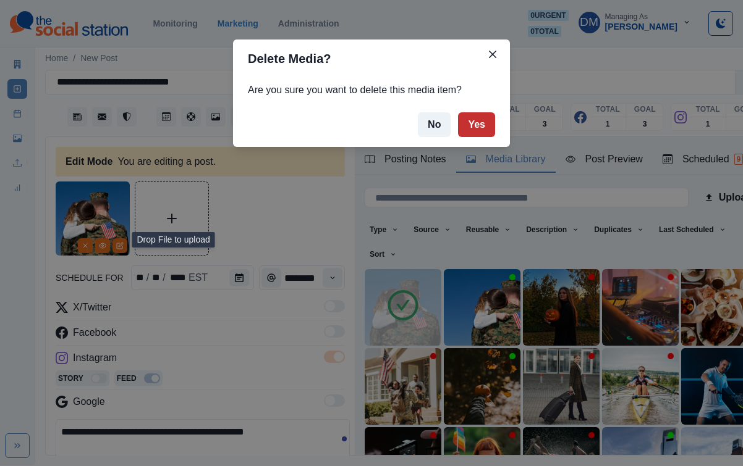
click at [458, 112] on button "Yes" at bounding box center [476, 124] width 37 height 25
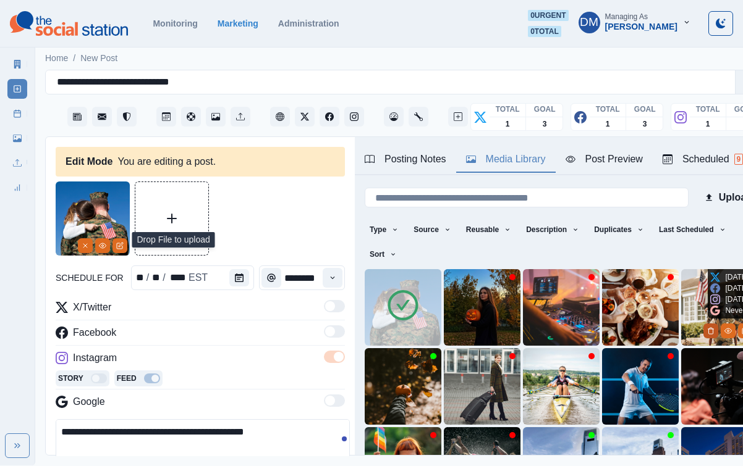
click at [707, 327] on icon "Delete Media" at bounding box center [710, 330] width 7 height 7
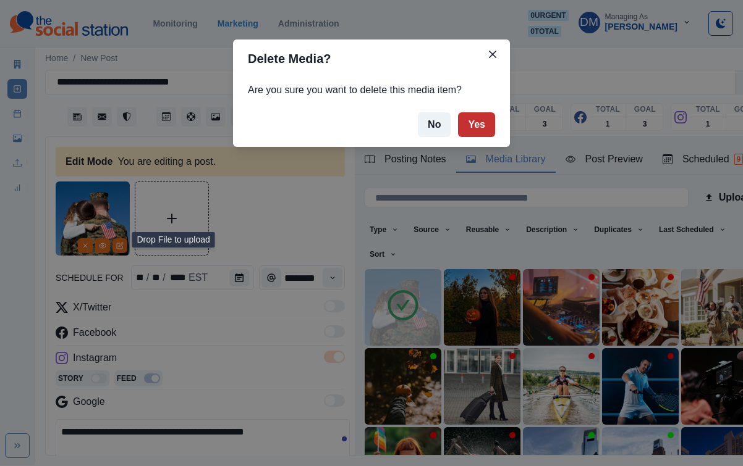
click at [458, 112] on button "Yes" at bounding box center [476, 124] width 37 height 25
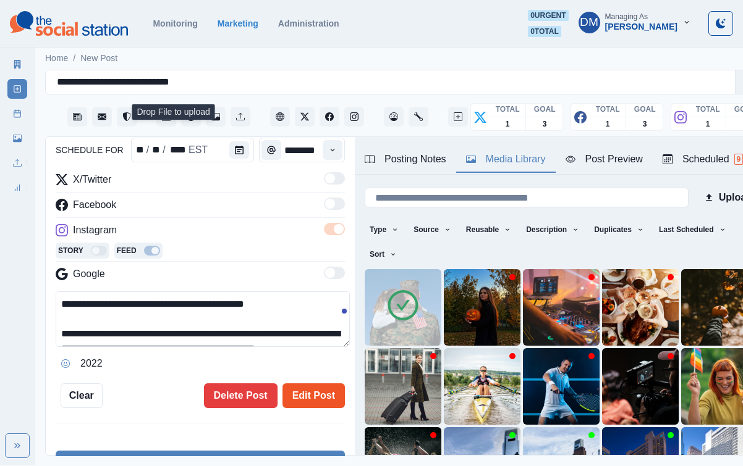
click at [323, 384] on button "Edit Post" at bounding box center [313, 396] width 62 height 25
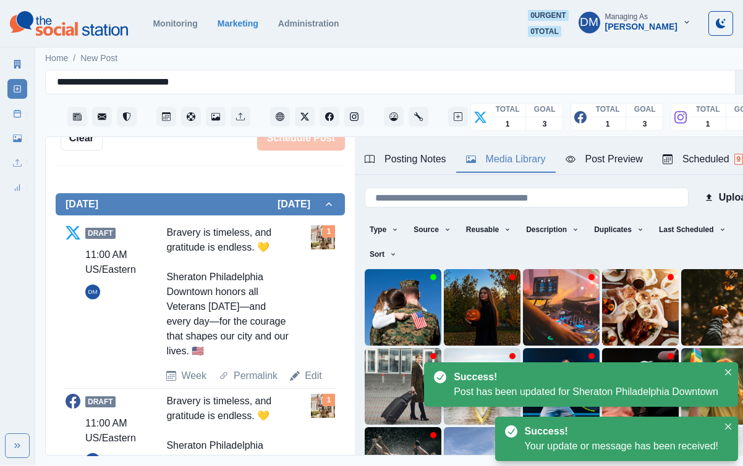
scroll to position [369, 0]
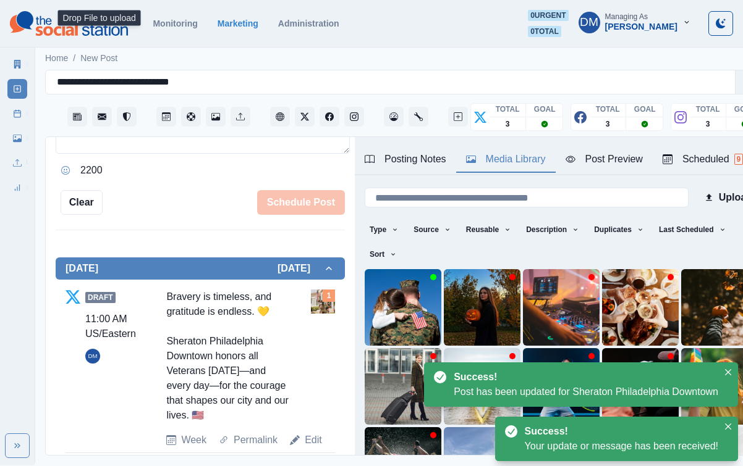
type textarea "**********"
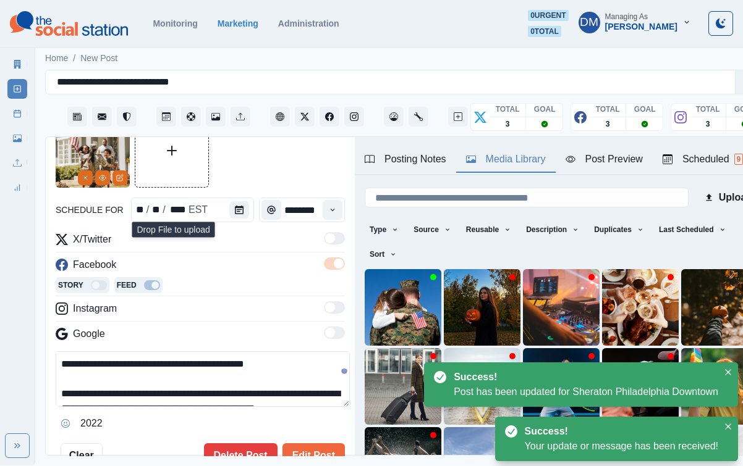
scroll to position [10, 0]
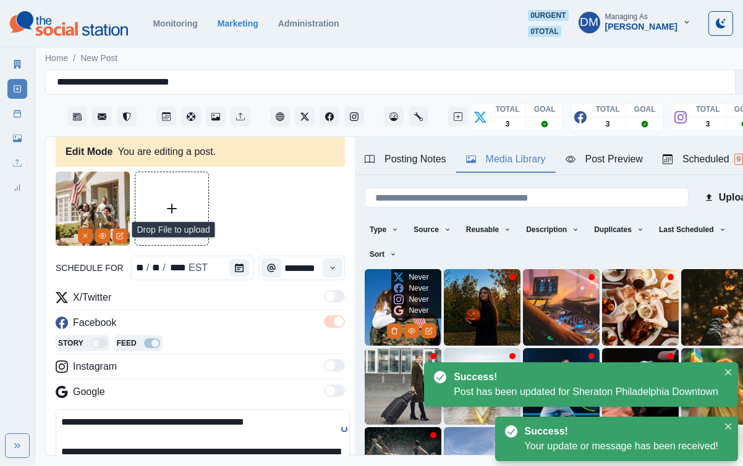
click at [371, 269] on img at bounding box center [402, 307] width 77 height 77
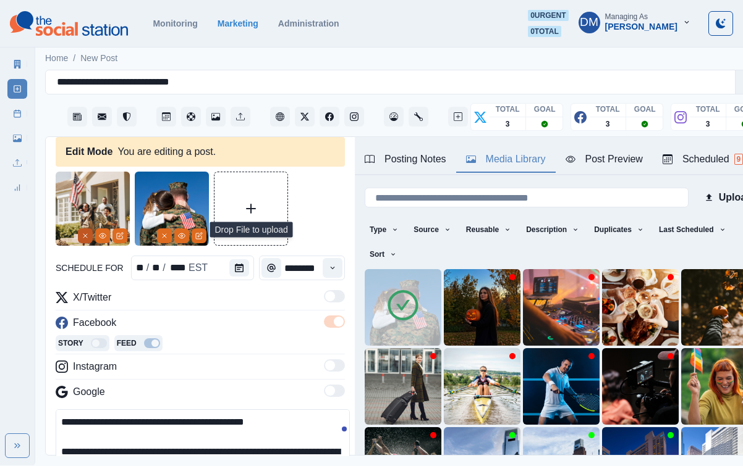
click at [93, 229] on button "Remove" at bounding box center [85, 236] width 15 height 15
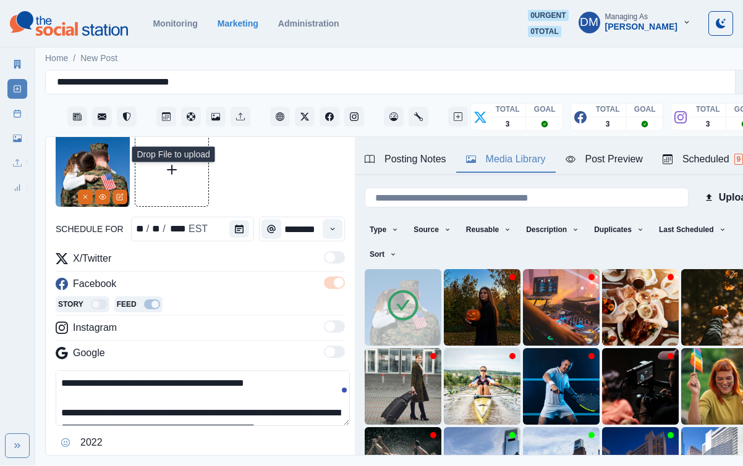
scroll to position [85, 0]
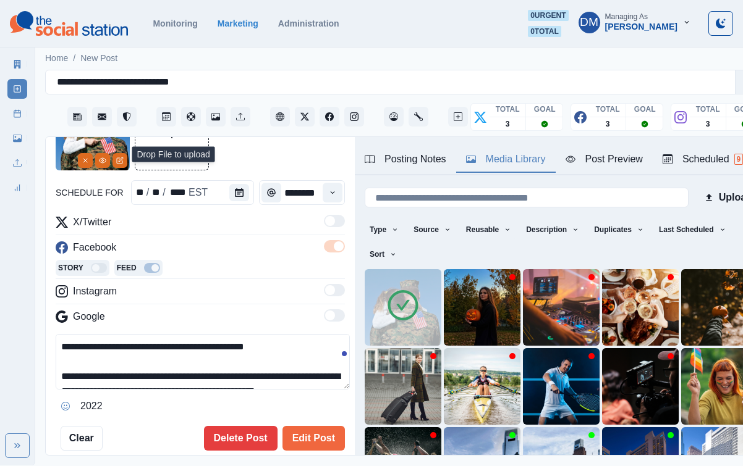
click at [329, 372] on div "**********" at bounding box center [200, 296] width 309 height 319
click at [322, 426] on button "Edit Post" at bounding box center [313, 438] width 62 height 25
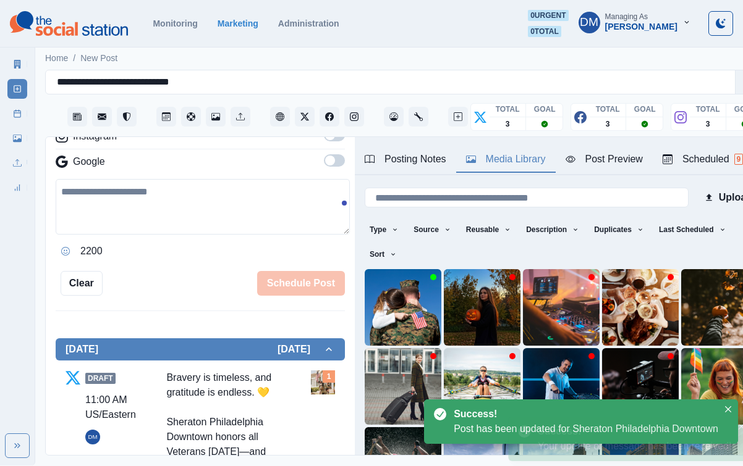
scroll to position [256, 0]
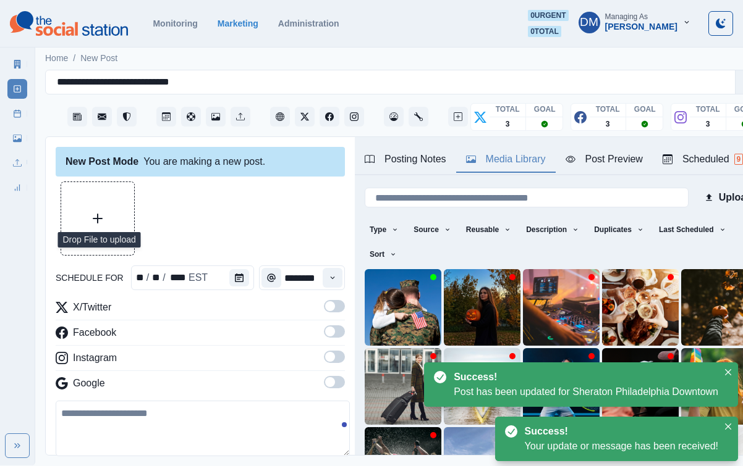
type textarea "**********"
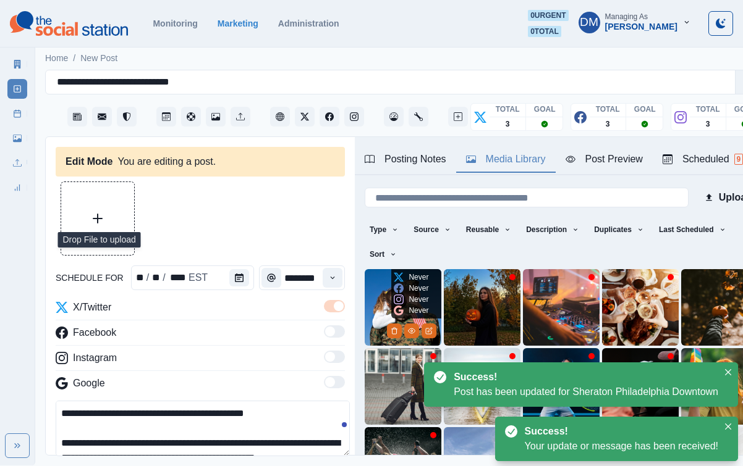
click at [384, 269] on img at bounding box center [402, 307] width 77 height 77
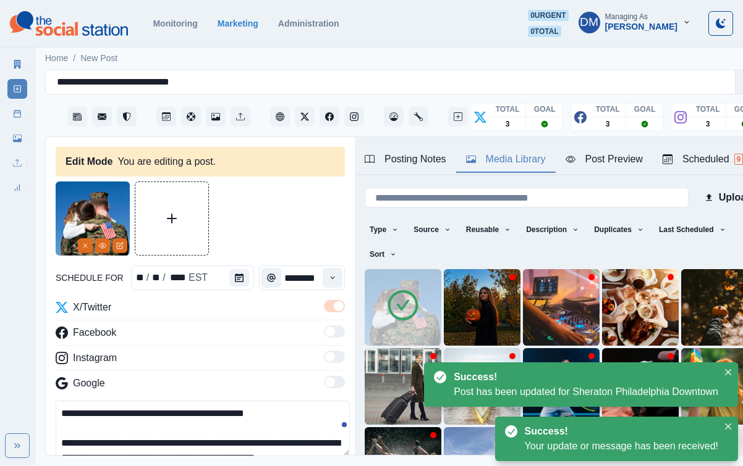
scroll to position [76, 0]
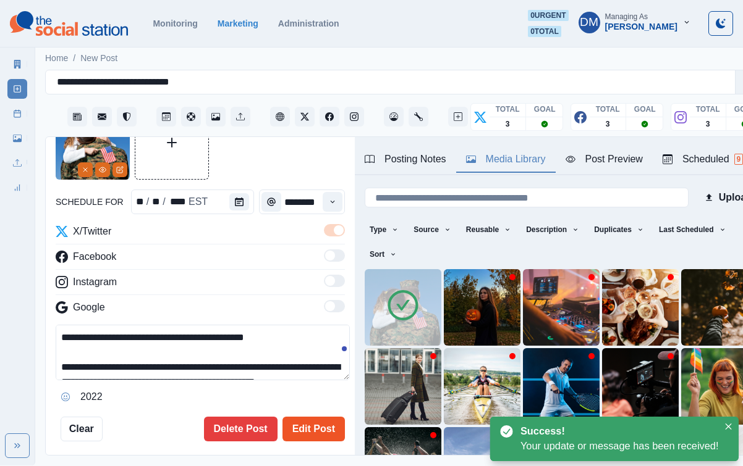
click at [324, 417] on button "Edit Post" at bounding box center [313, 429] width 62 height 25
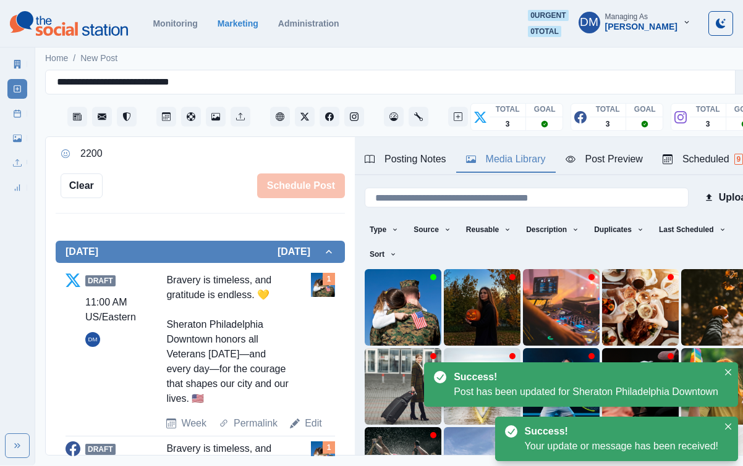
scroll to position [394, 0]
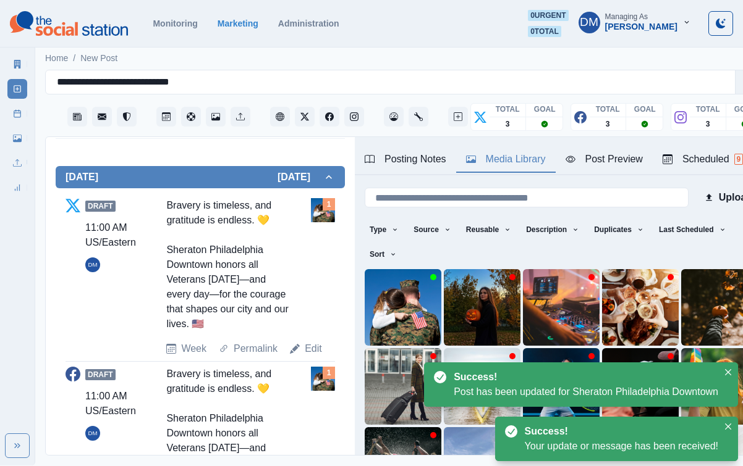
click at [27, 104] on link "Post Schedule" at bounding box center [17, 114] width 20 height 20
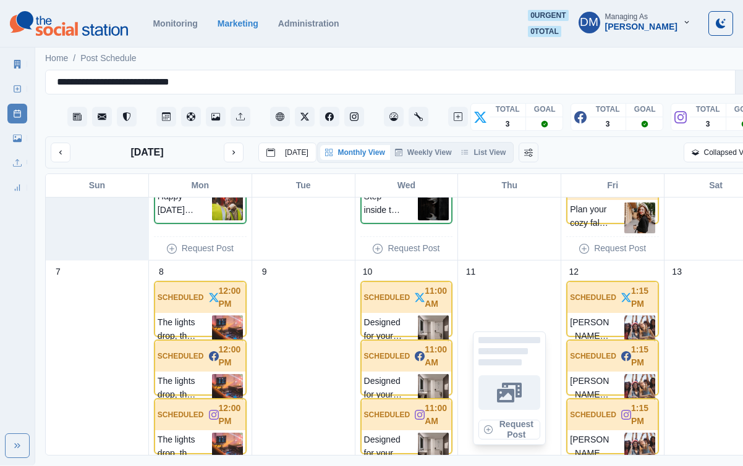
scroll to position [170, 0]
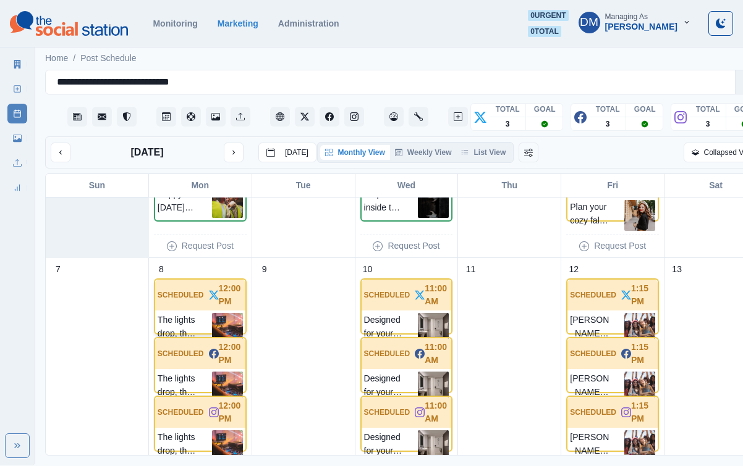
click at [218, 313] on img at bounding box center [227, 328] width 31 height 31
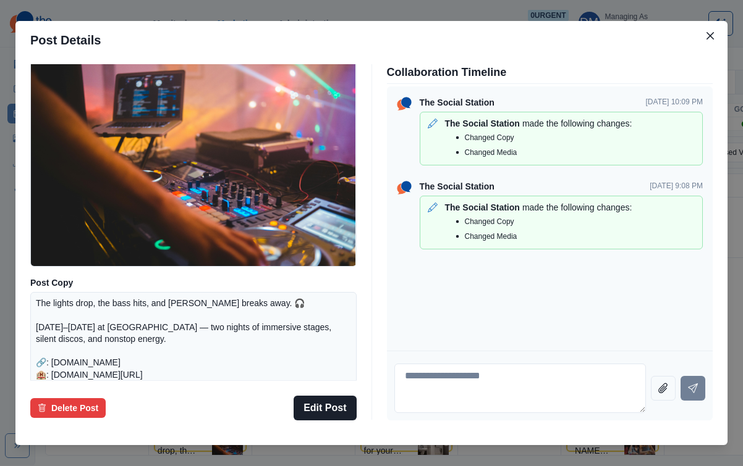
scroll to position [0, 0]
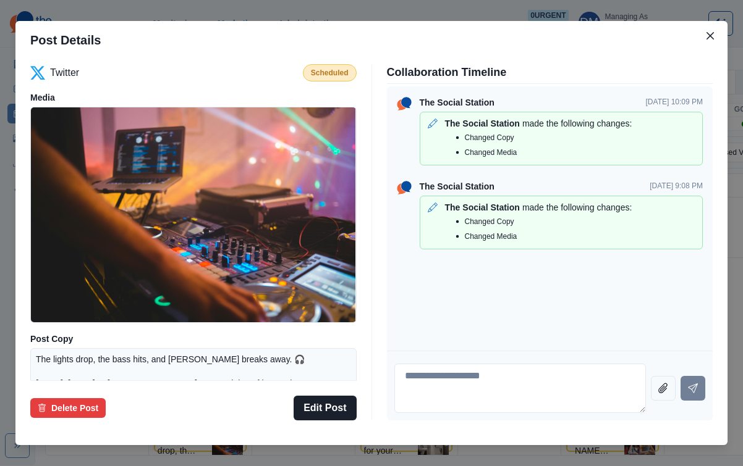
click at [63, 230] on div "Post Details Twitter Scheduled Media Post Copy The lights drop, the bass hits, …" at bounding box center [371, 233] width 743 height 466
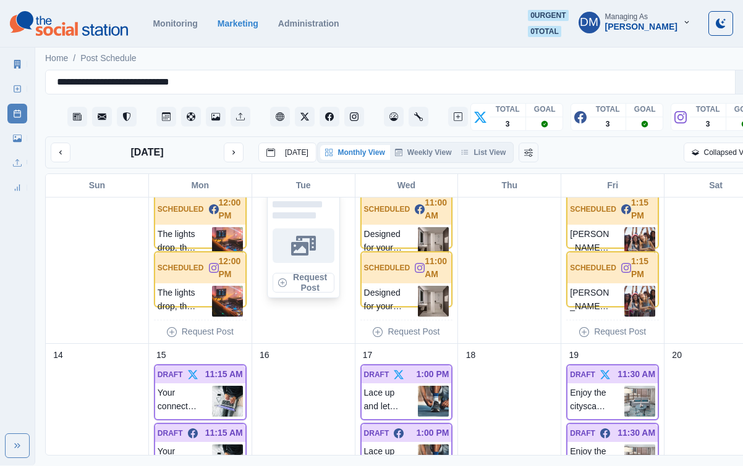
scroll to position [298, 0]
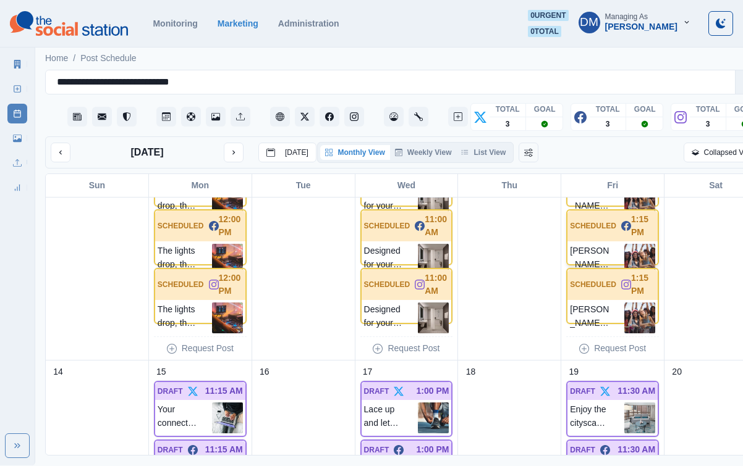
click at [624, 244] on img at bounding box center [639, 259] width 31 height 31
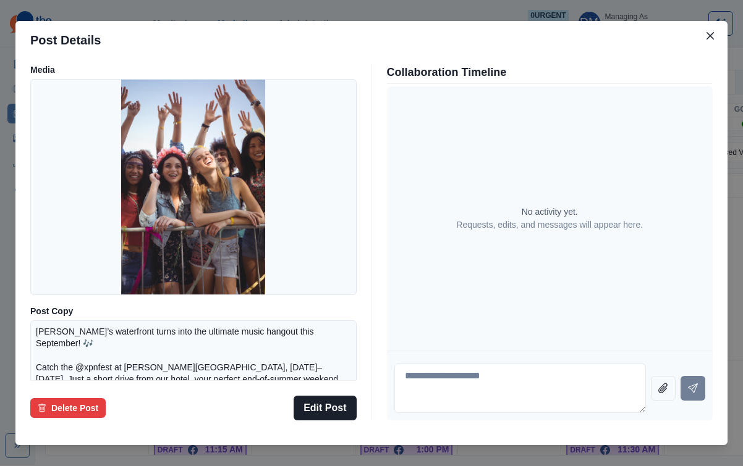
scroll to position [22, 0]
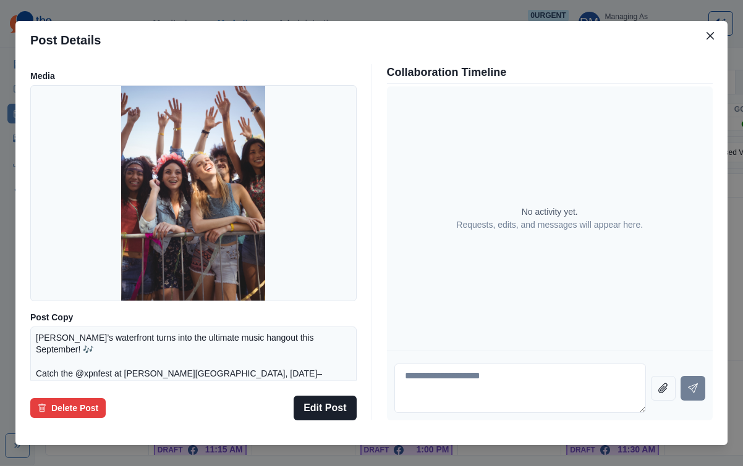
click at [74, 243] on div "Post Details Facebook Scheduled Media Post Copy Camden’s waterfront turns into …" at bounding box center [371, 233] width 743 height 466
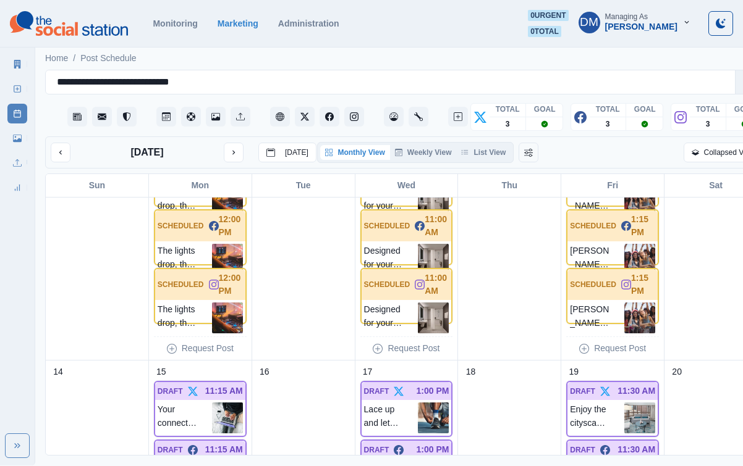
scroll to position [478, 0]
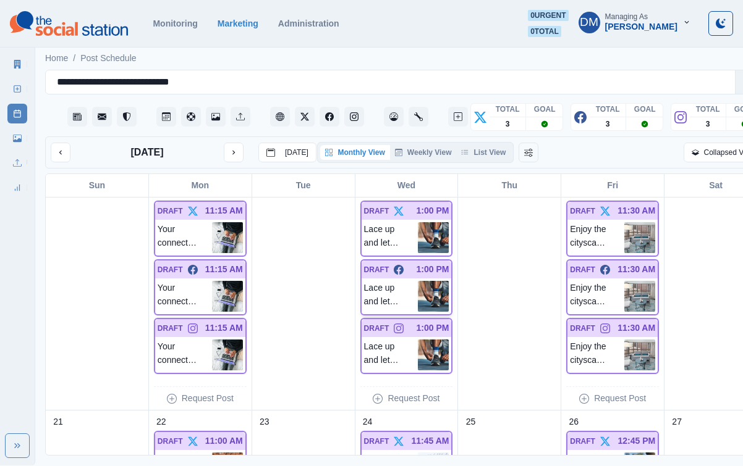
click at [425, 281] on img at bounding box center [433, 296] width 31 height 31
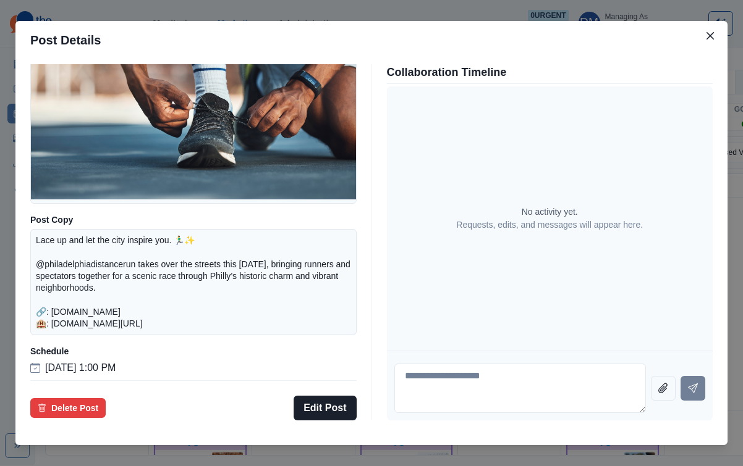
scroll to position [144, 0]
click at [81, 261] on div "Post Details Facebook Draft Media Post Copy Lace up and let the city inspire yo…" at bounding box center [371, 233] width 743 height 466
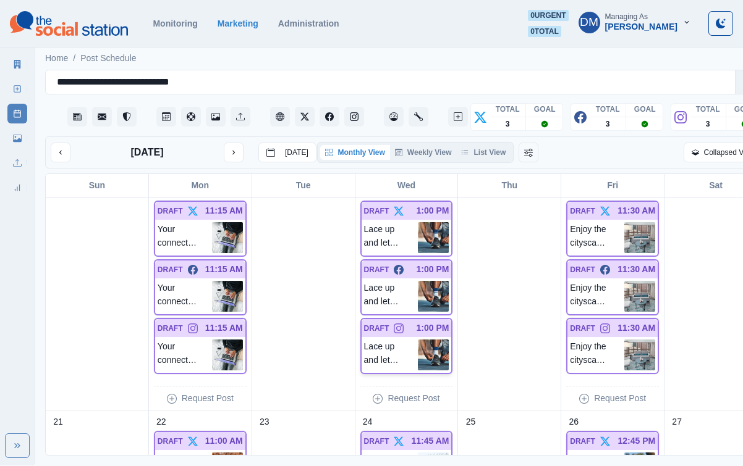
scroll to position [709, 0]
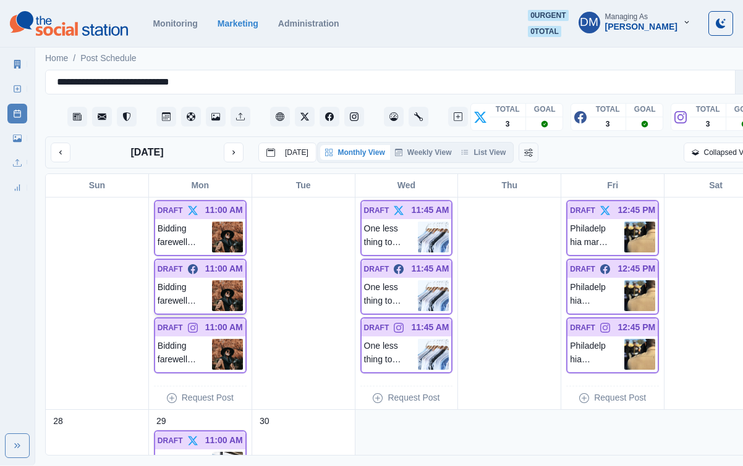
click at [217, 280] on img at bounding box center [227, 295] width 31 height 31
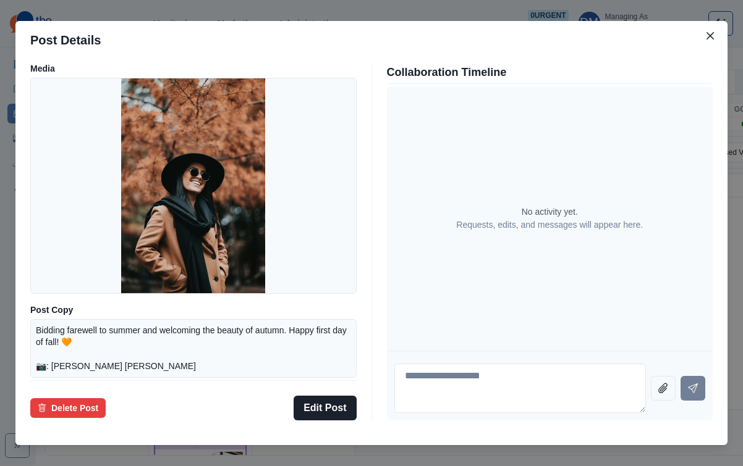
scroll to position [25, 0]
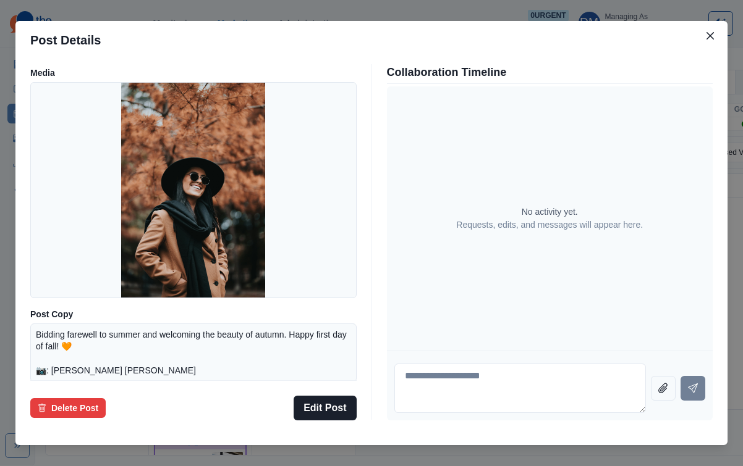
click at [71, 238] on div "Post Details Facebook Draft Media Post Copy Bidding farewell to summer and welc…" at bounding box center [371, 233] width 743 height 466
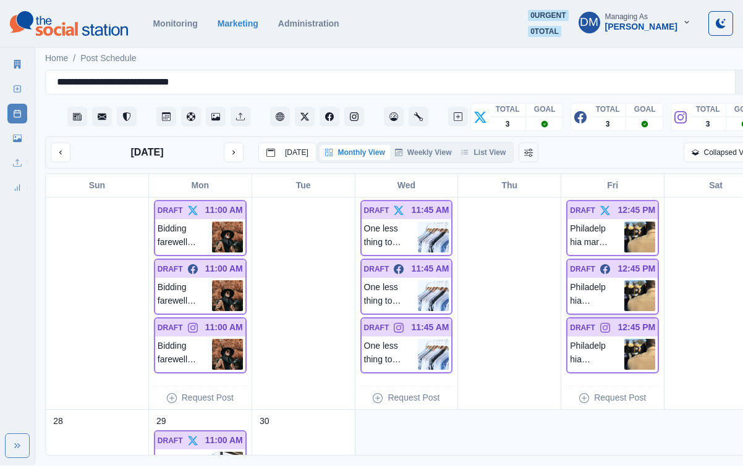
click at [628, 280] on img at bounding box center [639, 295] width 31 height 31
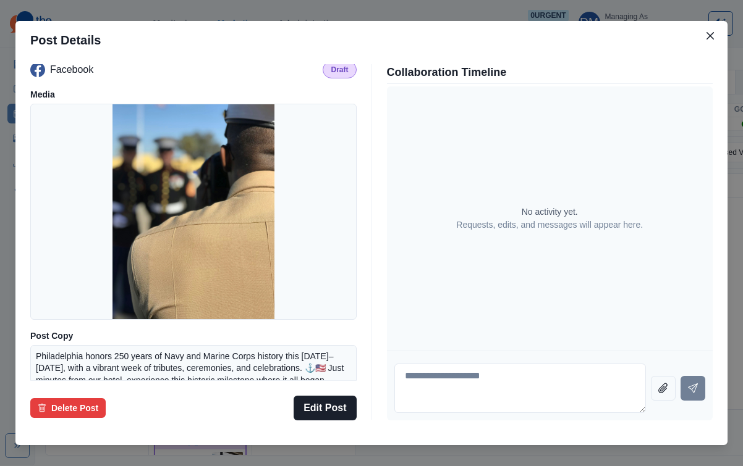
scroll to position [0, 0]
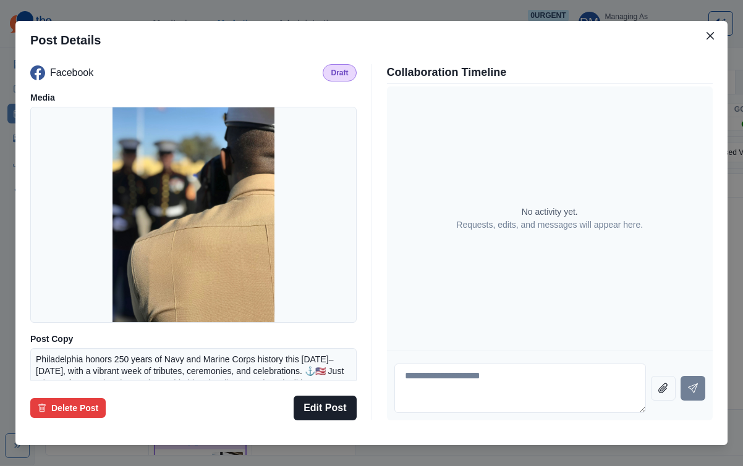
click at [70, 225] on div "Post Details Facebook Draft Media Post Copy Philadelphia honors 250 years of Na…" at bounding box center [371, 233] width 743 height 466
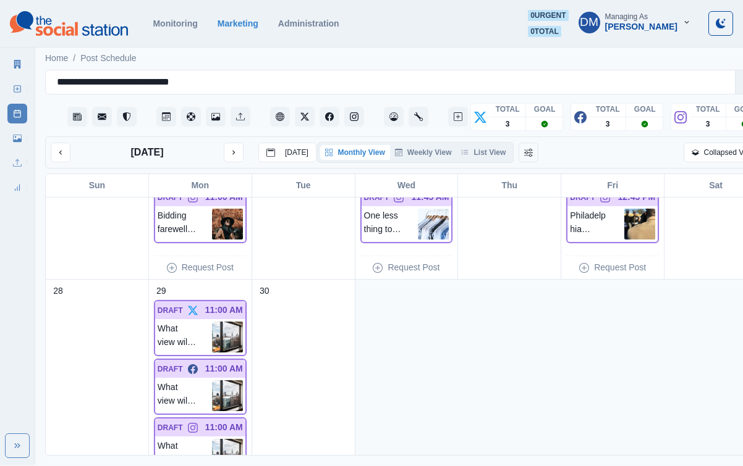
scroll to position [883, 0]
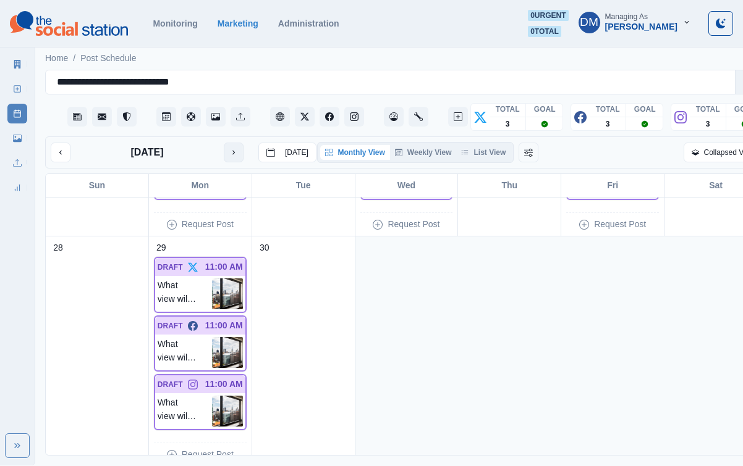
click at [229, 148] on icon "next month" at bounding box center [233, 152] width 9 height 9
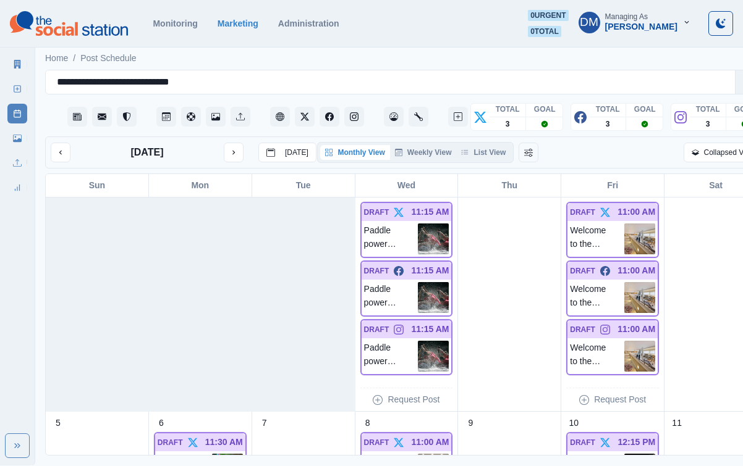
scroll to position [19, 0]
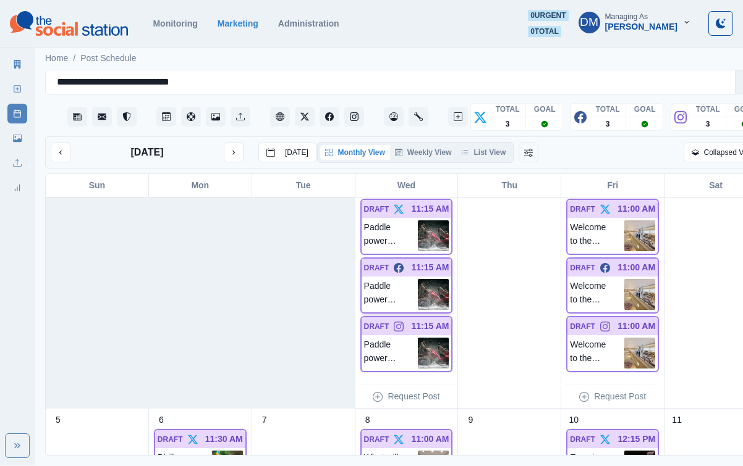
click at [419, 279] on img at bounding box center [433, 294] width 31 height 31
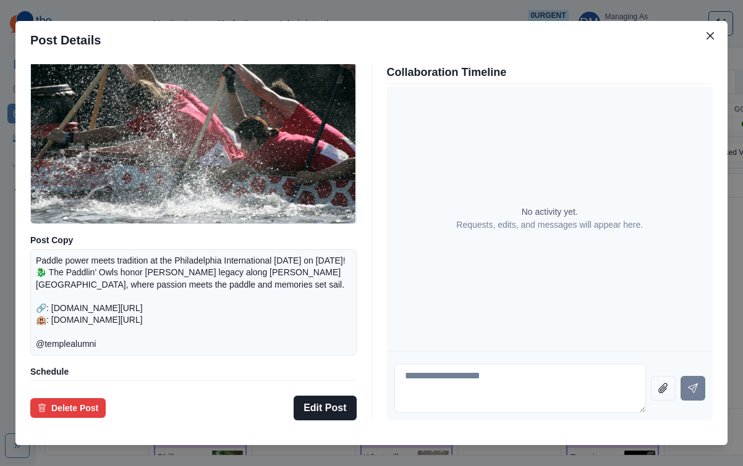
scroll to position [153, 0]
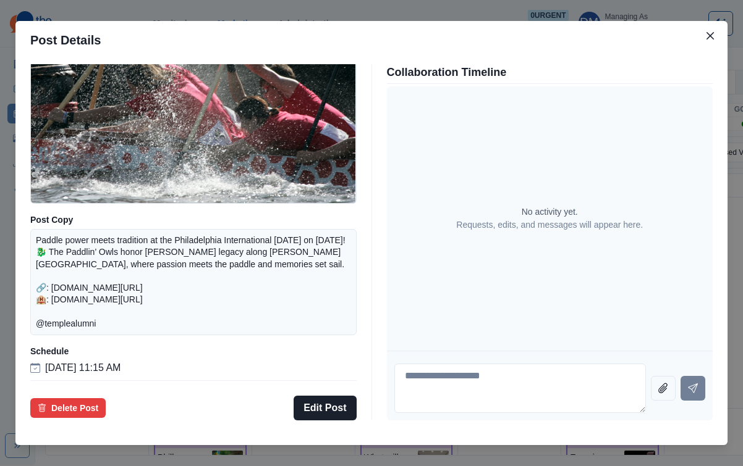
click at [88, 236] on div "Post Details Facebook Draft Media Post Copy Paddle power meets tradition at the…" at bounding box center [371, 233] width 743 height 466
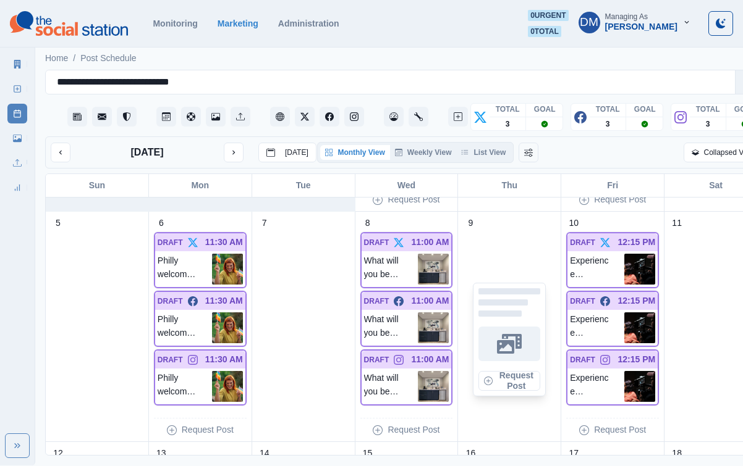
scroll to position [220, 0]
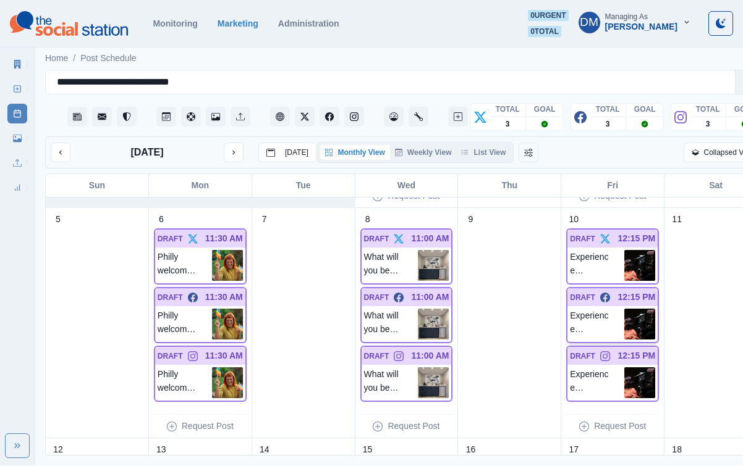
click at [624, 309] on img at bounding box center [639, 324] width 31 height 31
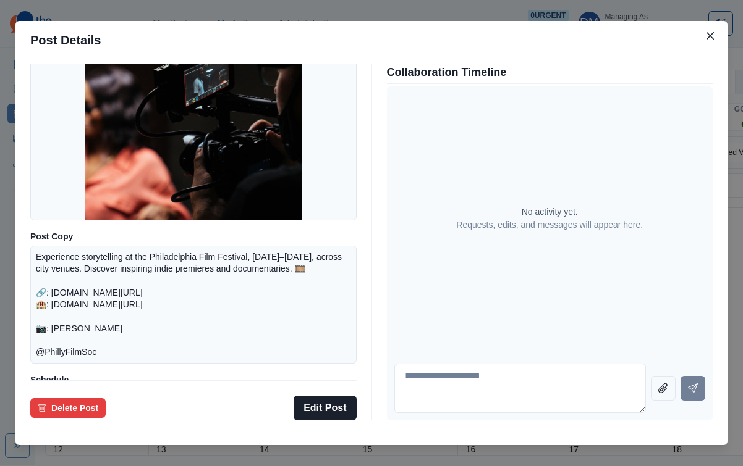
scroll to position [90, 0]
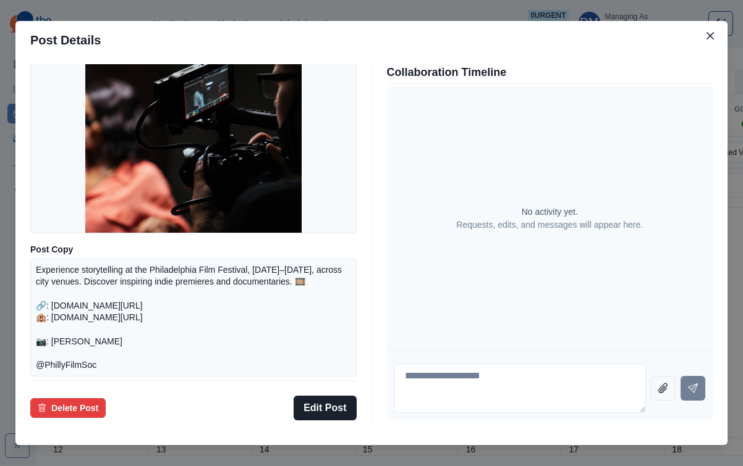
click at [70, 230] on div "Post Details Facebook Draft Media Post Copy Experience storytelling at the Phil…" at bounding box center [371, 233] width 743 height 466
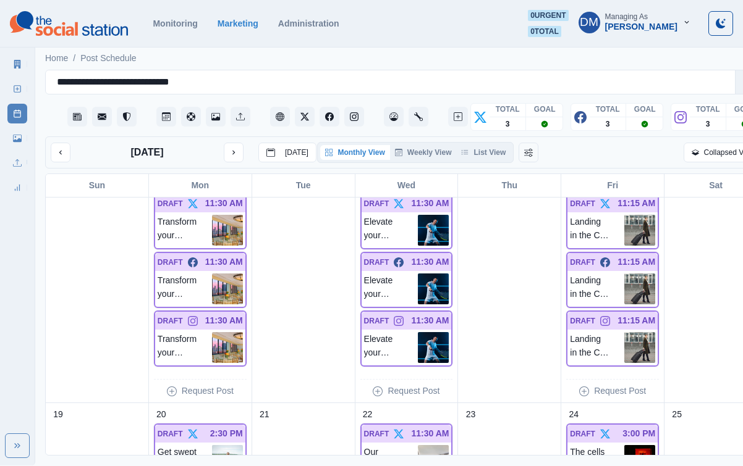
scroll to position [494, 0]
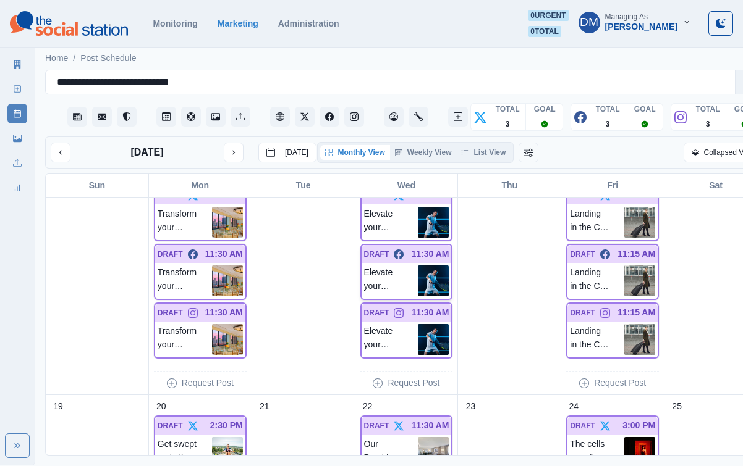
click at [420, 266] on img at bounding box center [433, 281] width 31 height 31
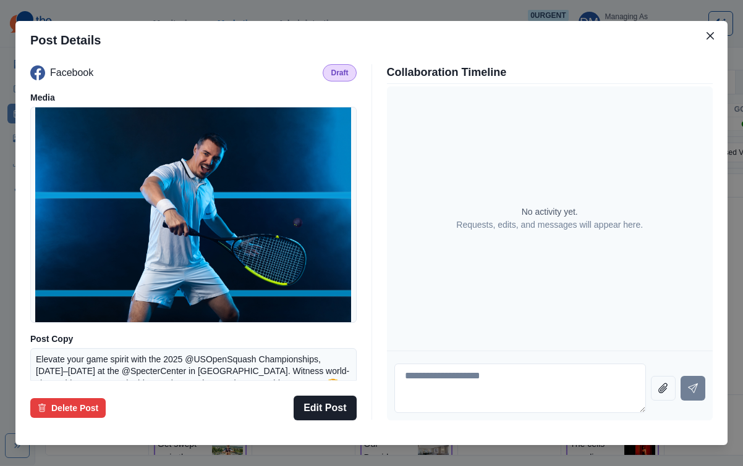
scroll to position [126, 0]
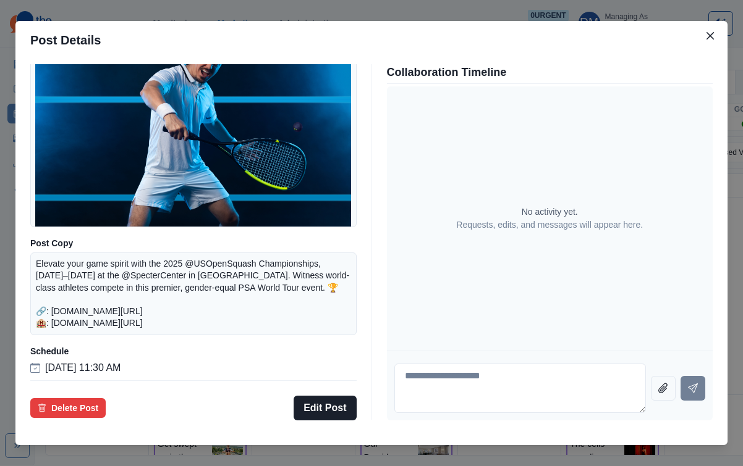
click at [81, 272] on div "Post Details Facebook Draft Media Post Copy Elevate your game spirit with the 2…" at bounding box center [371, 233] width 743 height 466
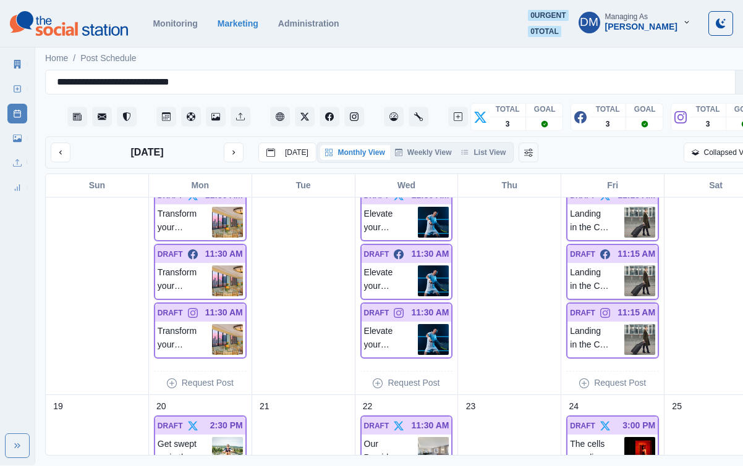
click at [625, 266] on img at bounding box center [639, 281] width 31 height 31
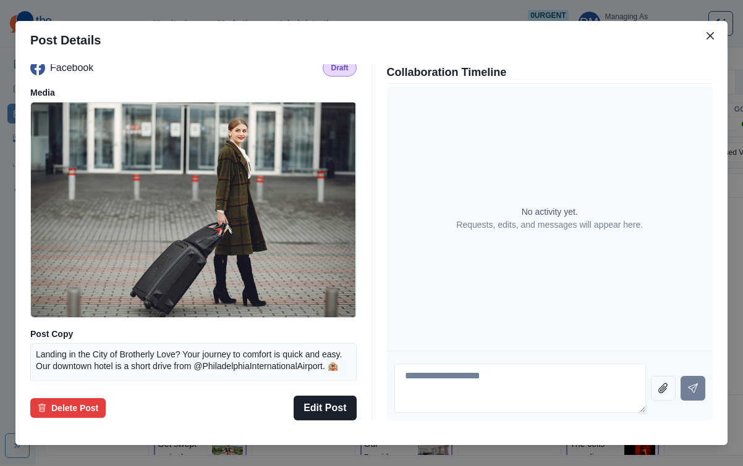
scroll to position [1, 0]
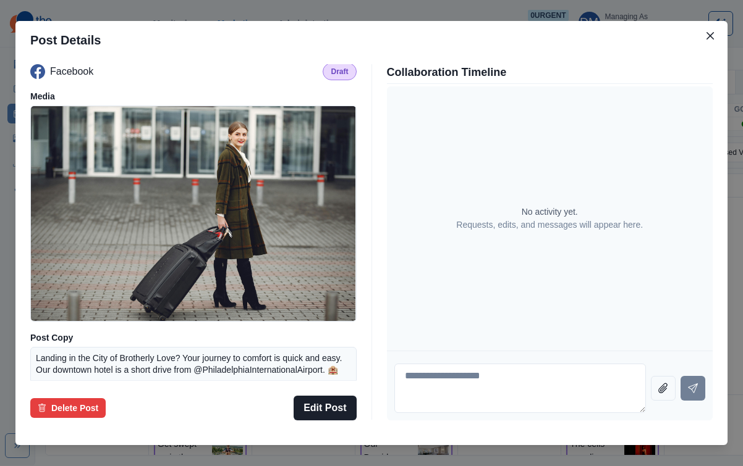
click at [62, 245] on div "Post Details Facebook Draft Media Post Copy Landing in the City of Brotherly Lo…" at bounding box center [371, 233] width 743 height 466
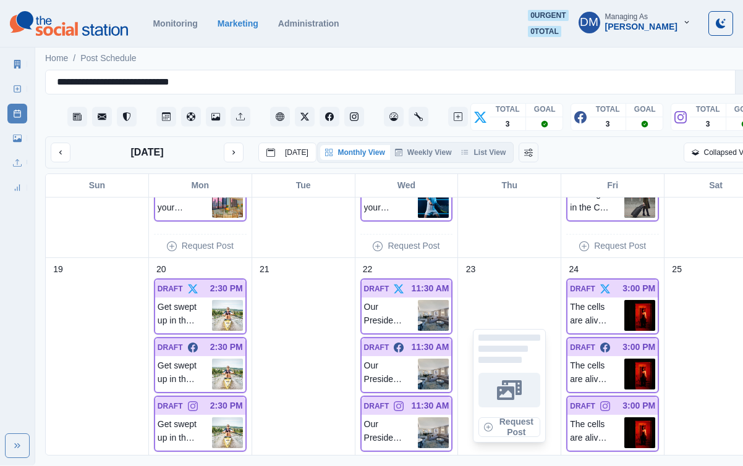
scroll to position [632, 0]
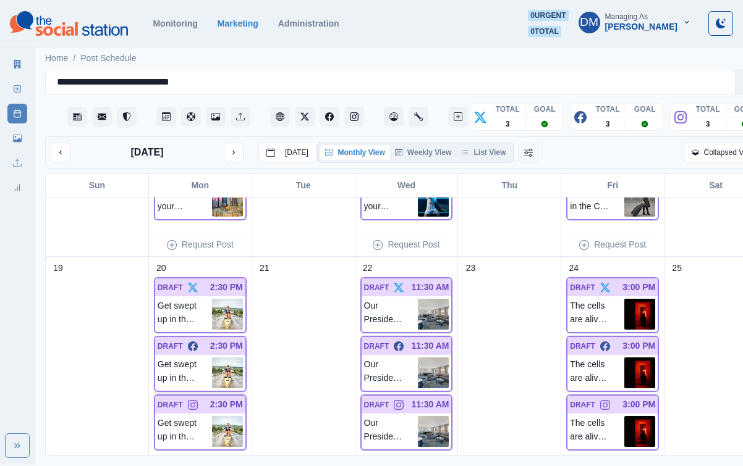
click at [214, 337] on div "DRAFT 2:30 PM" at bounding box center [200, 346] width 90 height 18
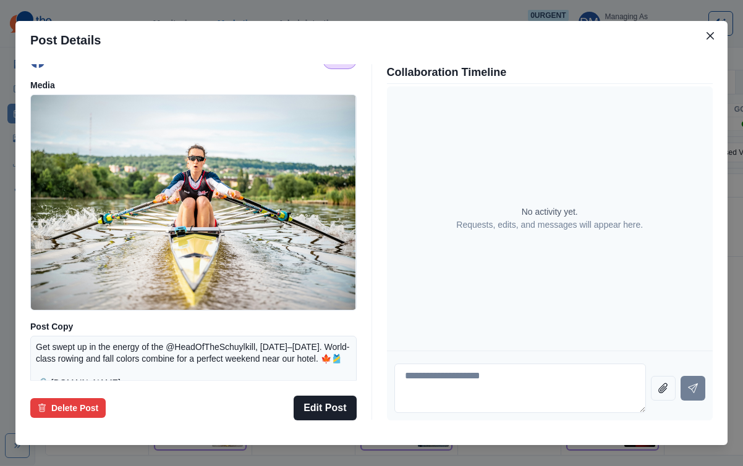
scroll to position [0, 0]
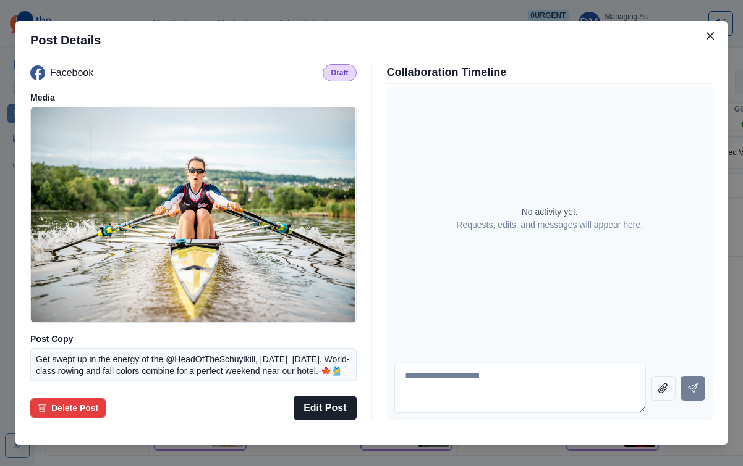
click at [78, 264] on div "Post Details Facebook Draft Media Post Copy Get swept up in the energy of the @…" at bounding box center [371, 233] width 743 height 466
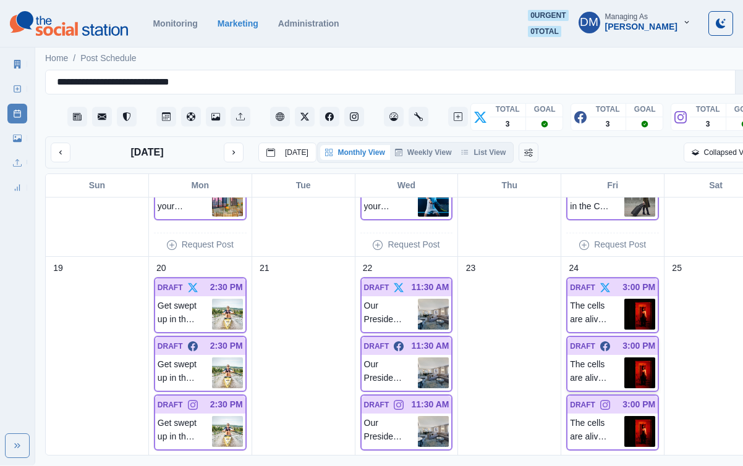
click at [624, 358] on img at bounding box center [639, 373] width 31 height 31
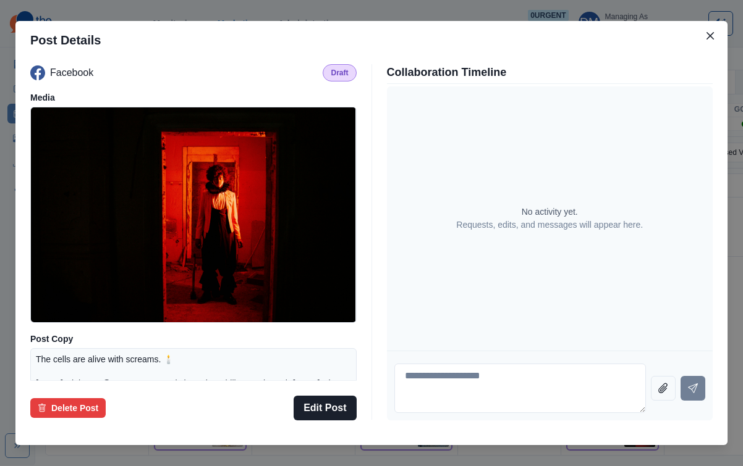
click at [64, 205] on div "Post Details Facebook Draft Media Post Copy The cells are alive with screams. 🕯…" at bounding box center [371, 233] width 743 height 466
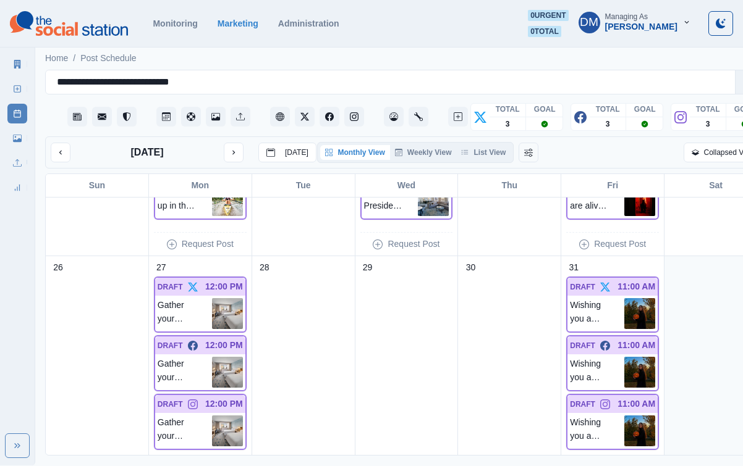
scroll to position [895, 0]
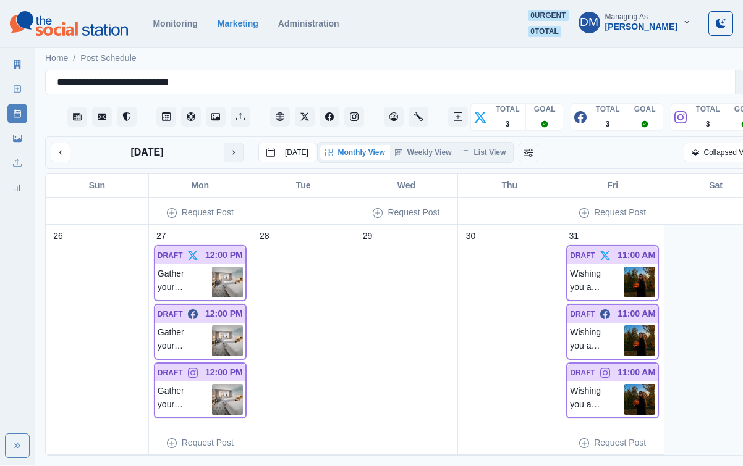
click at [224, 143] on button "next month" at bounding box center [234, 153] width 20 height 20
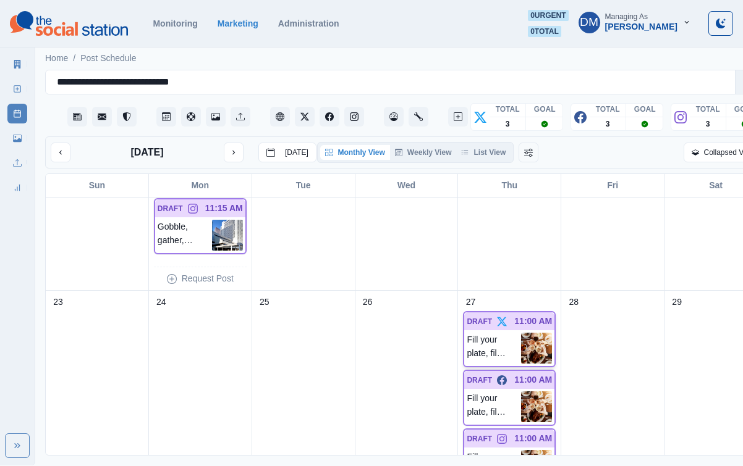
scroll to position [843, 0]
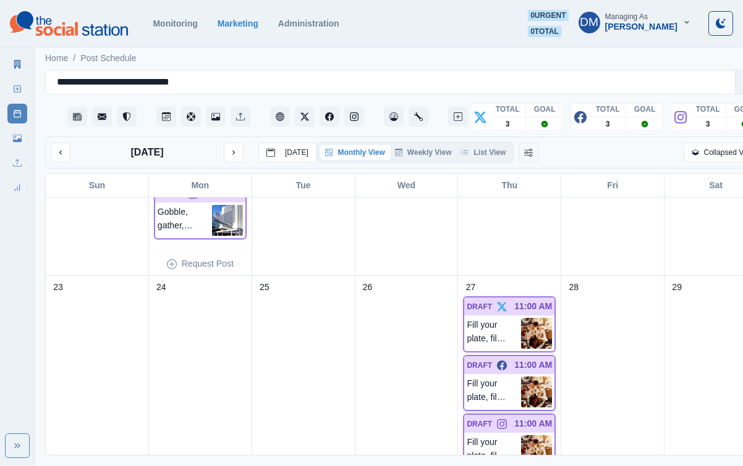
click at [528, 377] on img at bounding box center [536, 392] width 31 height 31
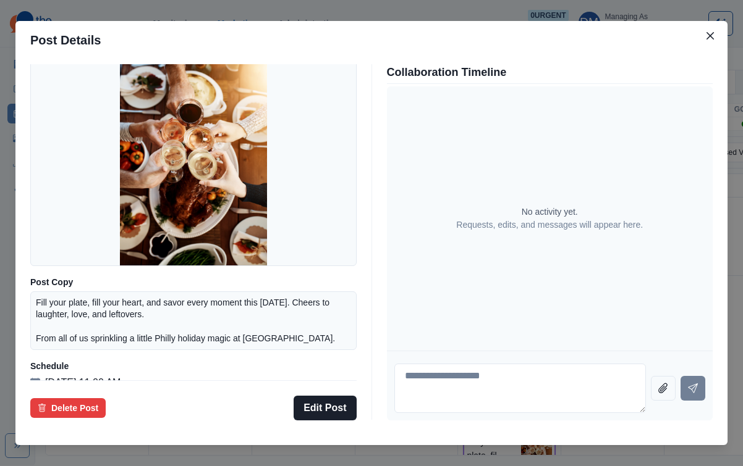
scroll to position [67, 0]
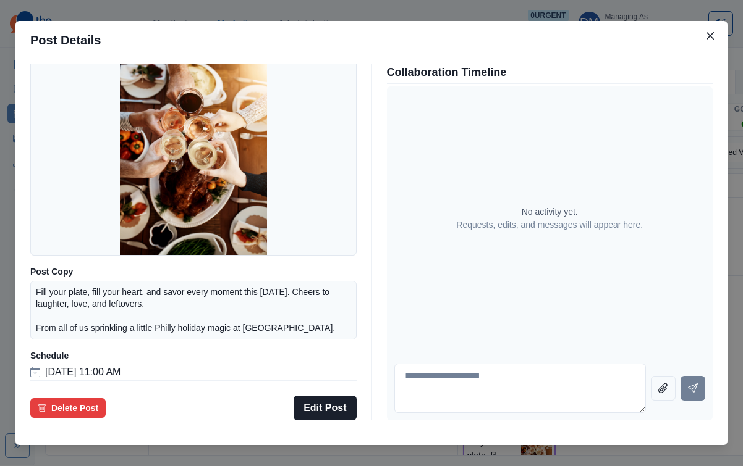
click at [62, 236] on div "Post Details Facebook Draft Media Post Copy Fill your plate, fill your heart, a…" at bounding box center [371, 233] width 743 height 466
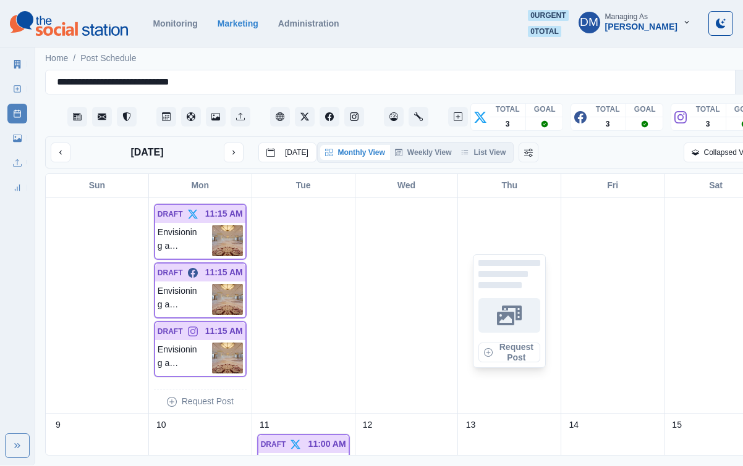
scroll to position [253, 0]
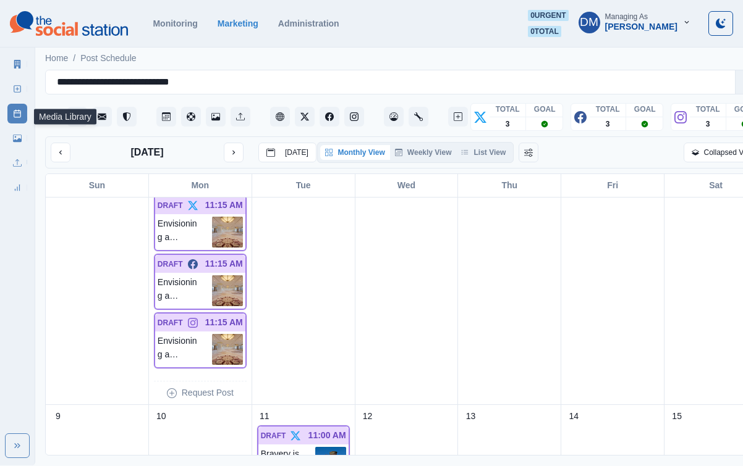
click at [23, 128] on link "Media Library" at bounding box center [17, 138] width 20 height 20
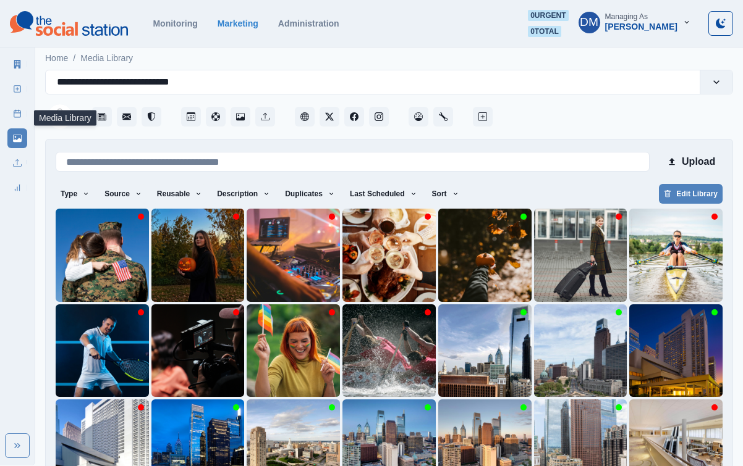
scroll to position [31, 0]
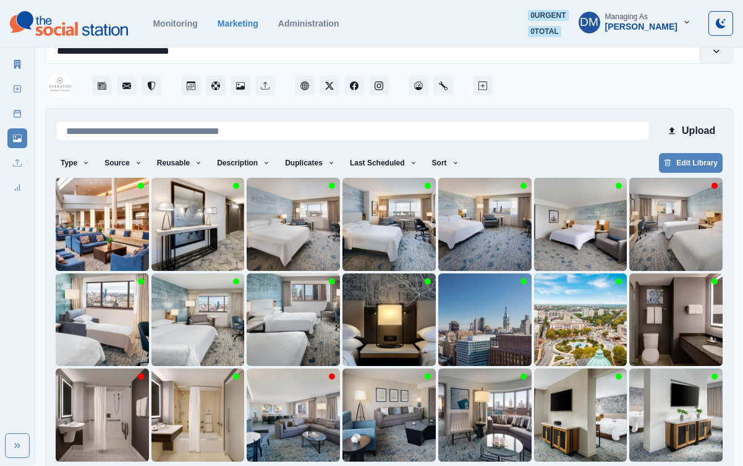
scroll to position [0, 0]
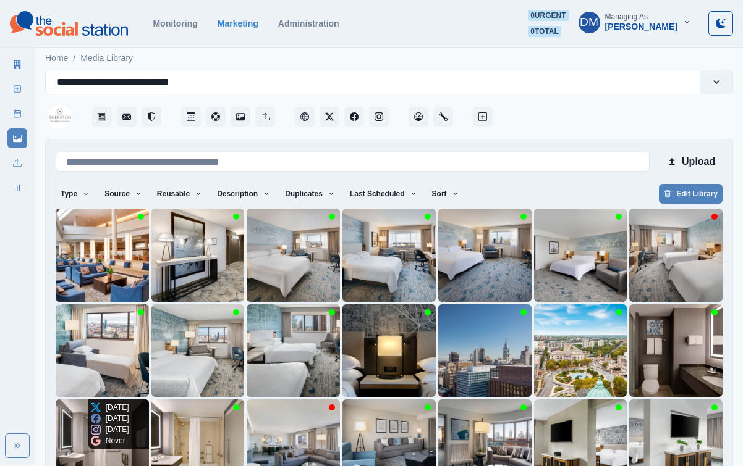
click at [109, 415] on img at bounding box center [102, 446] width 93 height 93
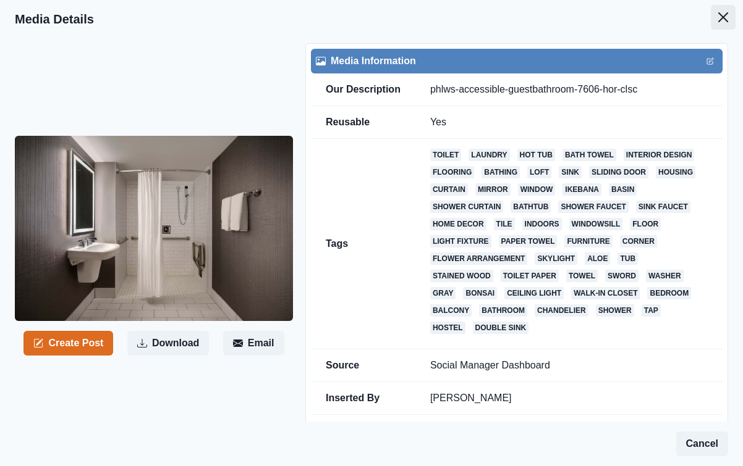
click at [725, 16] on icon "Close" at bounding box center [723, 17] width 10 height 10
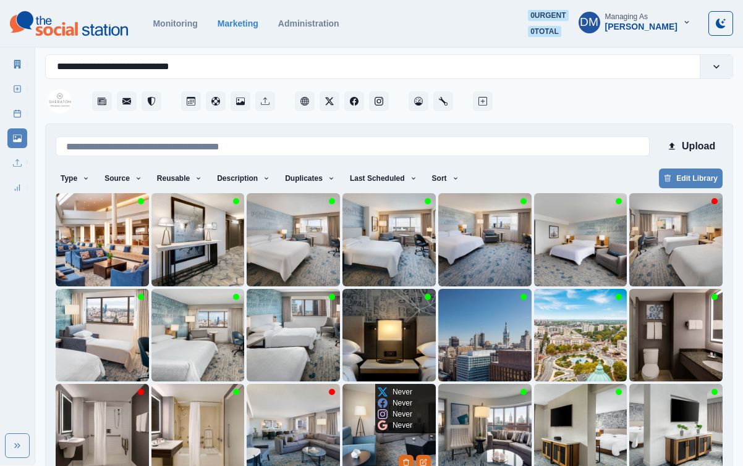
scroll to position [31, 0]
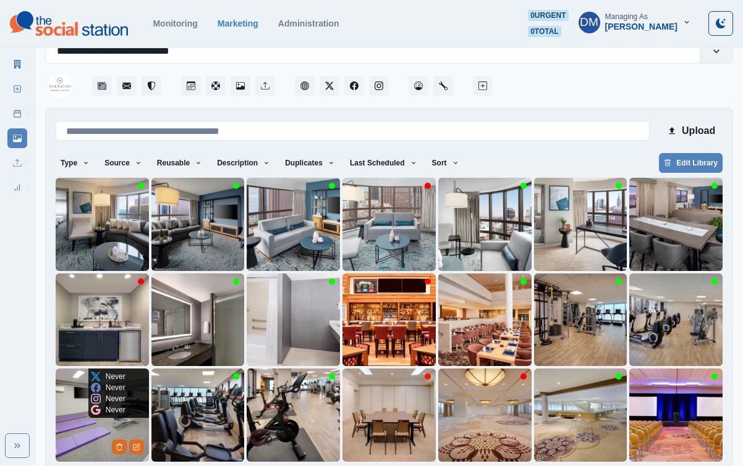
click at [86, 384] on img at bounding box center [102, 415] width 93 height 93
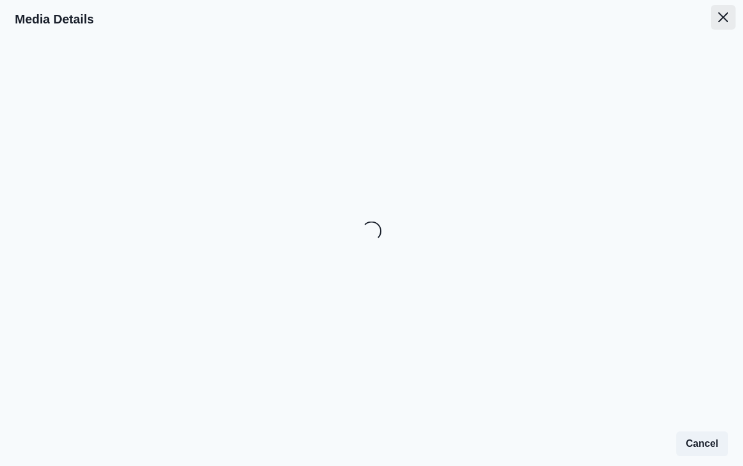
click at [725, 12] on icon "Close" at bounding box center [723, 17] width 10 height 10
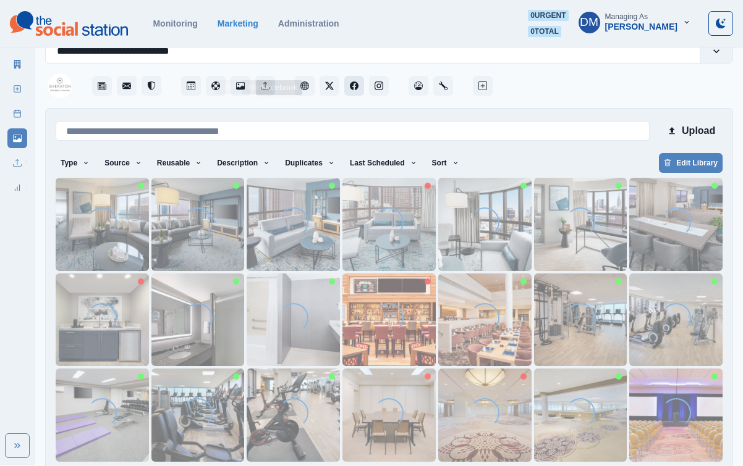
click at [350, 82] on icon "Facebook" at bounding box center [354, 86] width 9 height 9
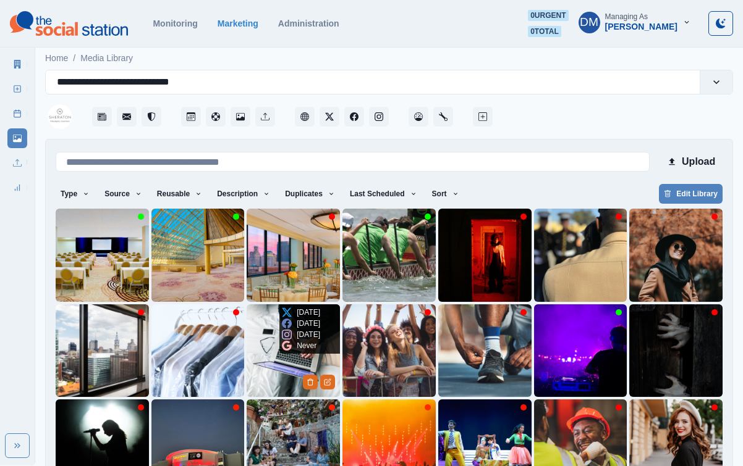
scroll to position [31, 0]
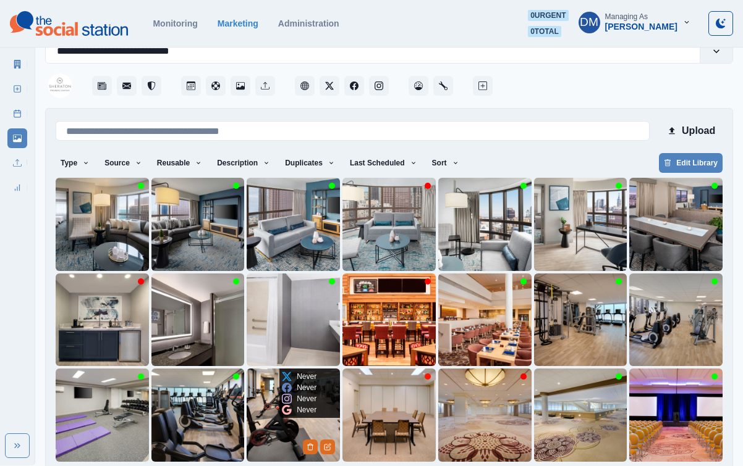
click at [273, 376] on img at bounding box center [292, 415] width 93 height 93
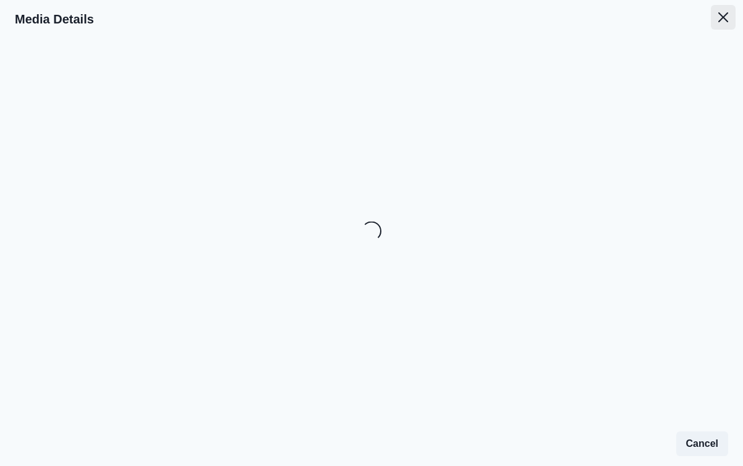
click at [719, 15] on button "Close" at bounding box center [722, 17] width 25 height 25
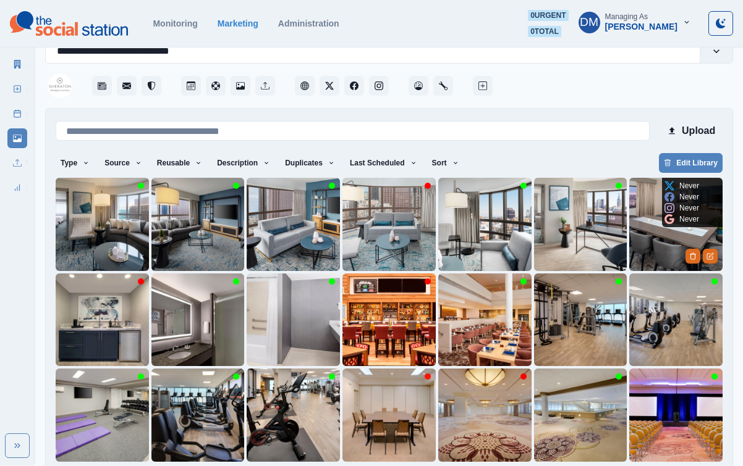
click at [658, 193] on img at bounding box center [675, 224] width 93 height 93
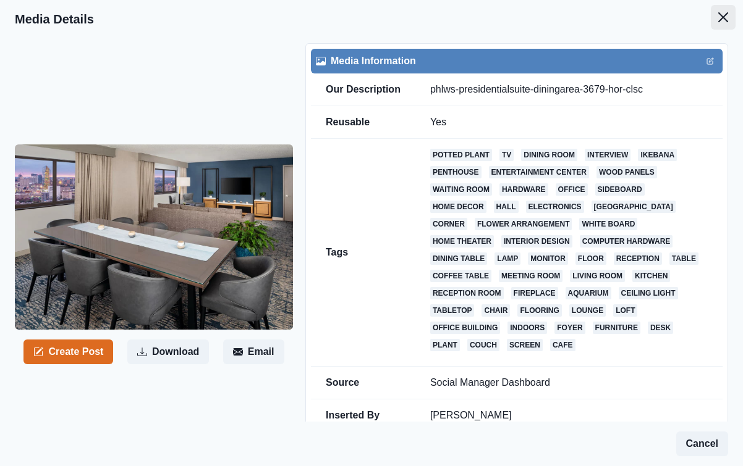
click at [720, 13] on button "Close" at bounding box center [722, 17] width 25 height 25
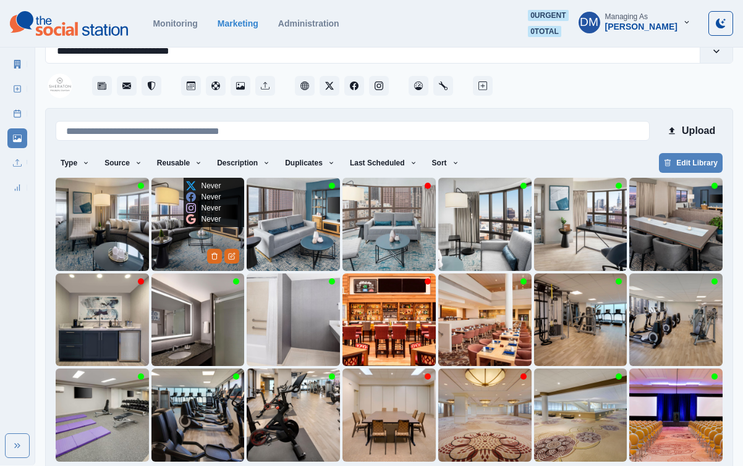
click at [195, 195] on img at bounding box center [197, 224] width 93 height 93
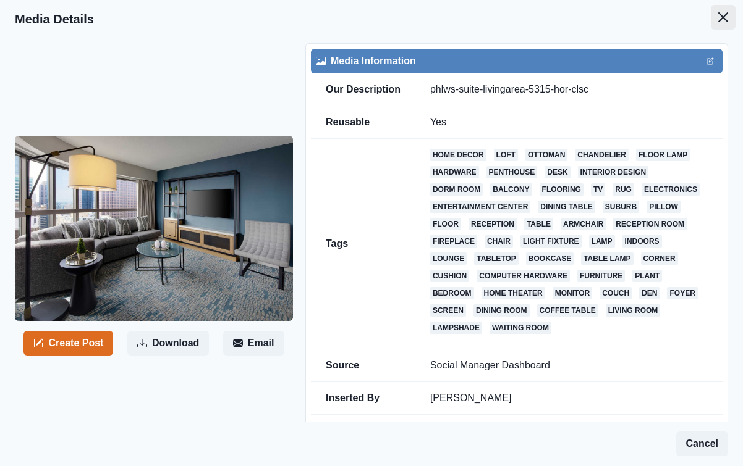
click at [725, 12] on icon "Close" at bounding box center [723, 17] width 10 height 10
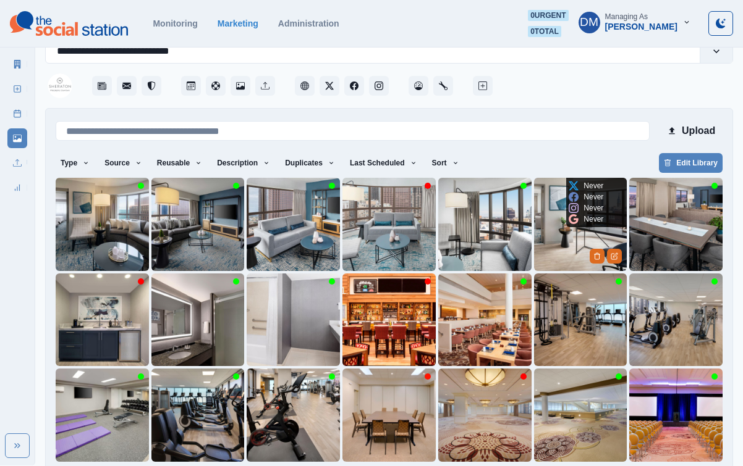
click at [579, 198] on img at bounding box center [580, 224] width 93 height 93
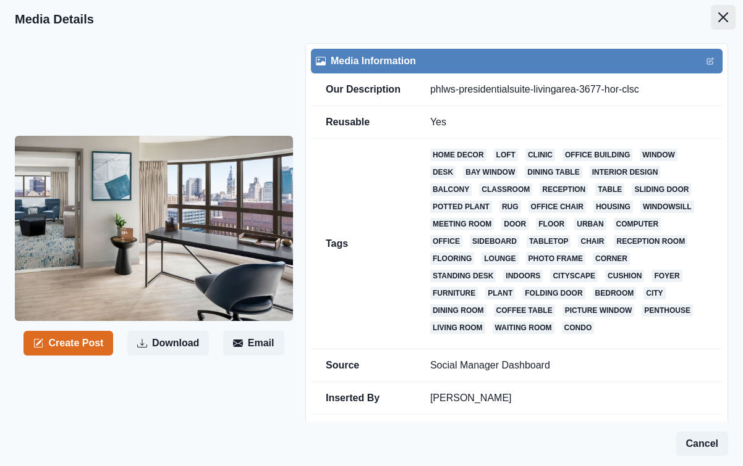
click at [728, 14] on icon "Close" at bounding box center [723, 17] width 10 height 10
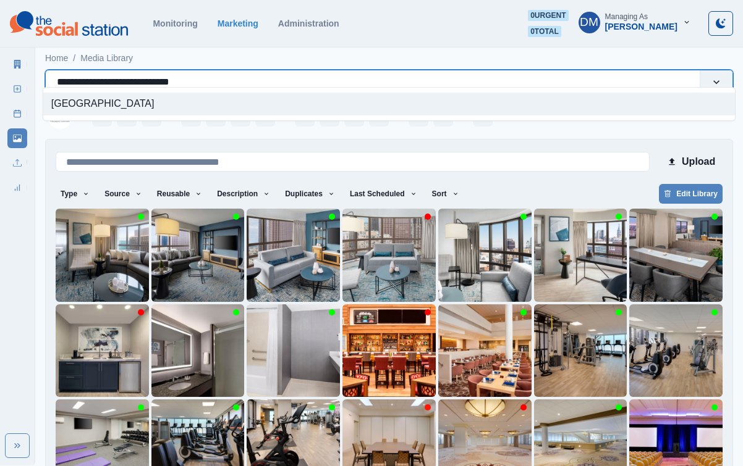
drag, startPoint x: 53, startPoint y: 73, endPoint x: 238, endPoint y: 73, distance: 184.7
click at [238, 74] on div "**********" at bounding box center [372, 82] width 631 height 17
